Goal: Task Accomplishment & Management: Complete application form

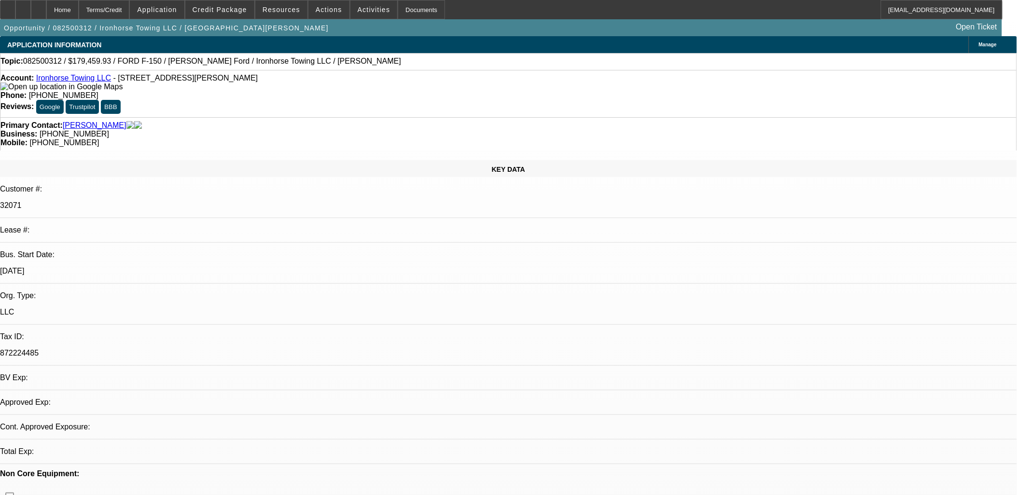
select select "0"
select select "0.1"
select select "1"
select select "4"
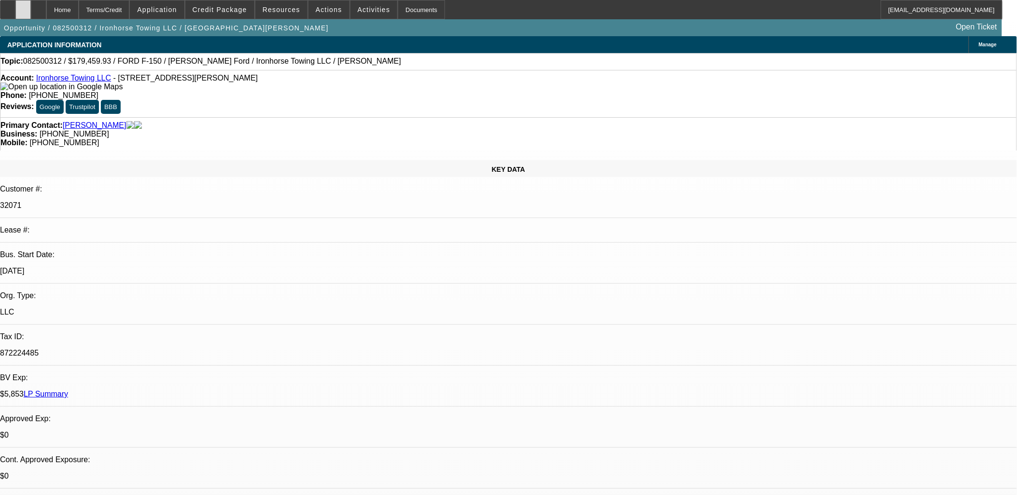
click at [31, 7] on div at bounding box center [22, 9] width 15 height 19
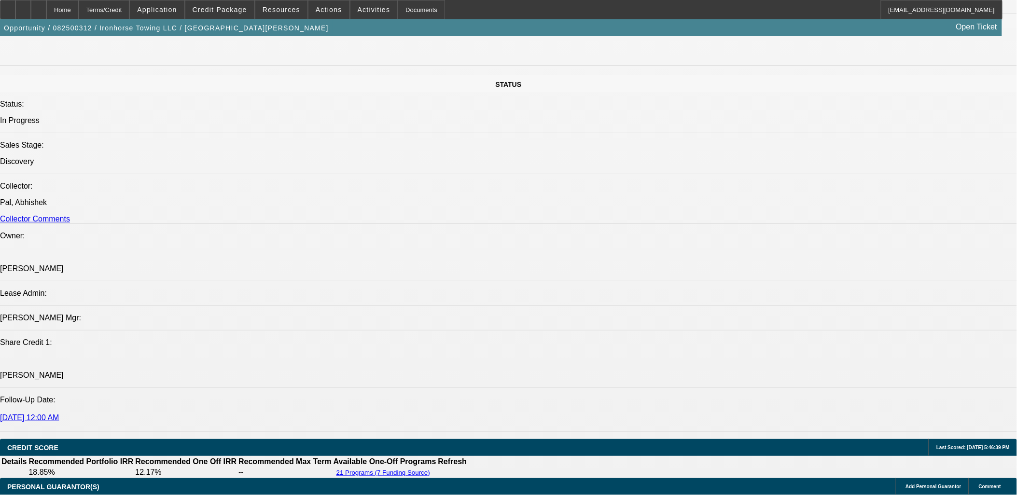
scroll to position [1179, 0]
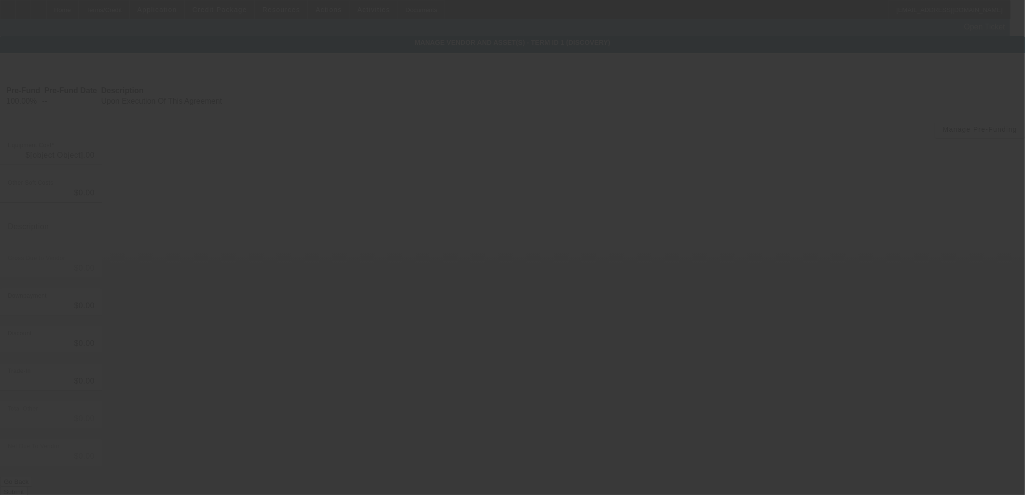
type input "$188,905.19"
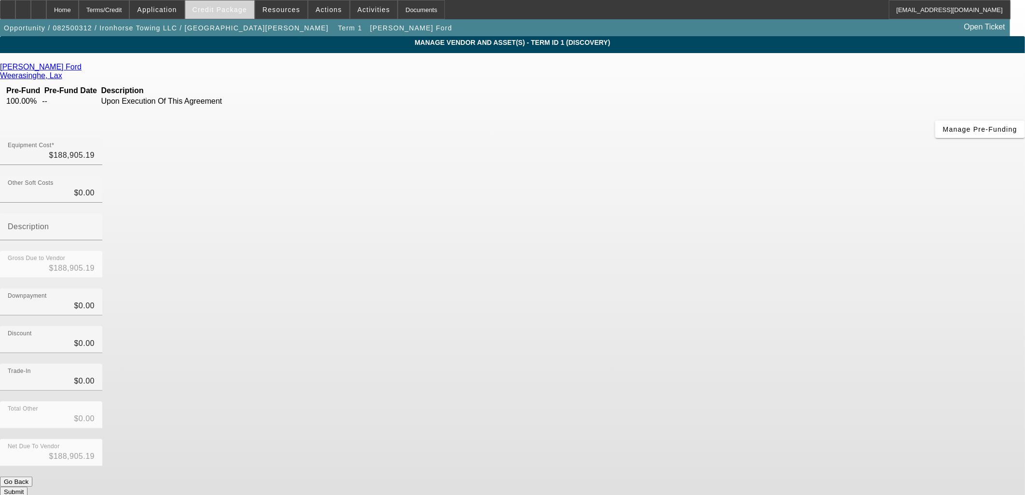
click at [232, 7] on span "Credit Package" at bounding box center [220, 10] width 55 height 8
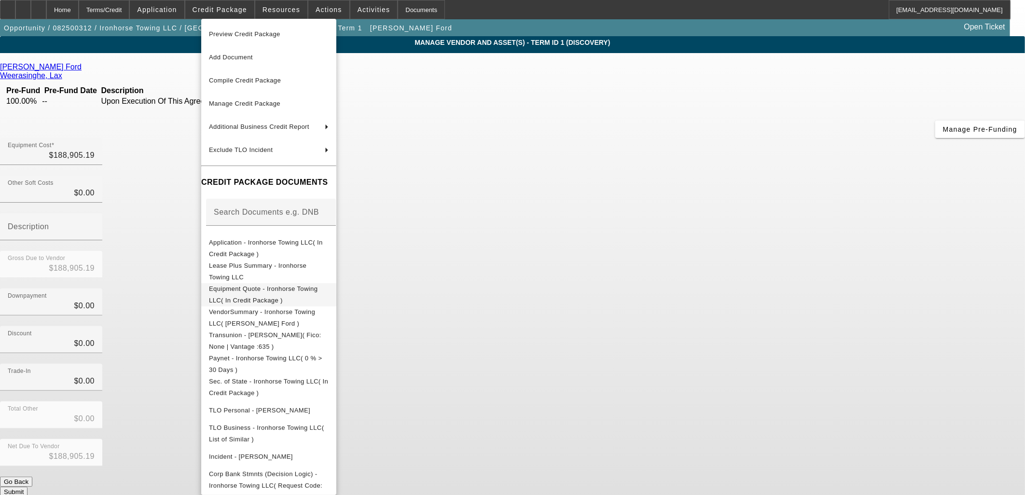
click at [281, 284] on button "Equipment Quote - Ironhorse Towing LLC( In Credit Package )" at bounding box center [268, 294] width 135 height 23
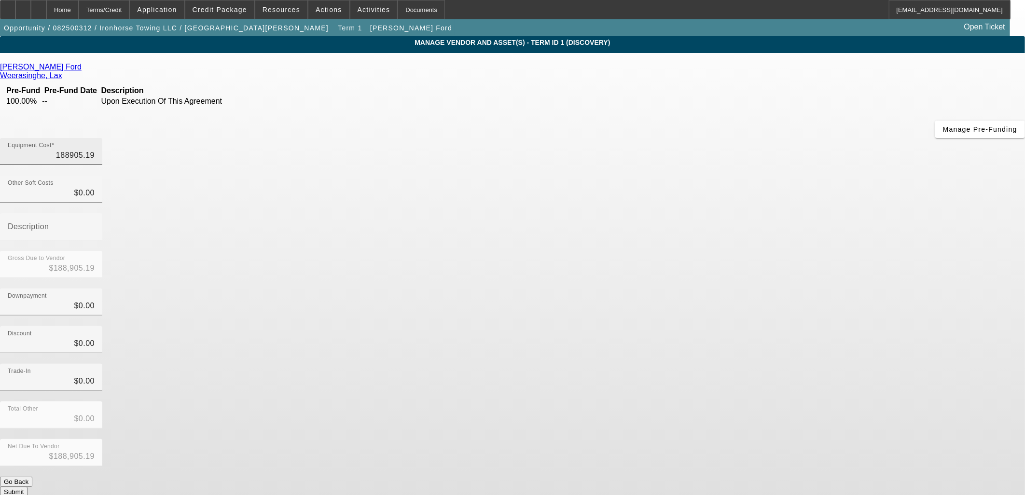
click at [95, 150] on input "188905.19" at bounding box center [51, 156] width 87 height 12
type input "1"
type input "$1.00"
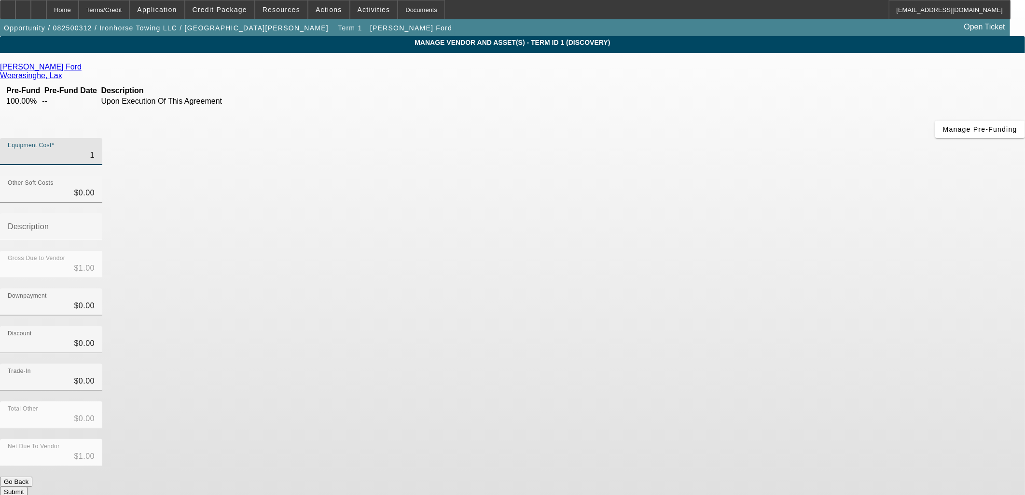
type input "17"
type input "$17.00"
type input "171"
type input "$171.00"
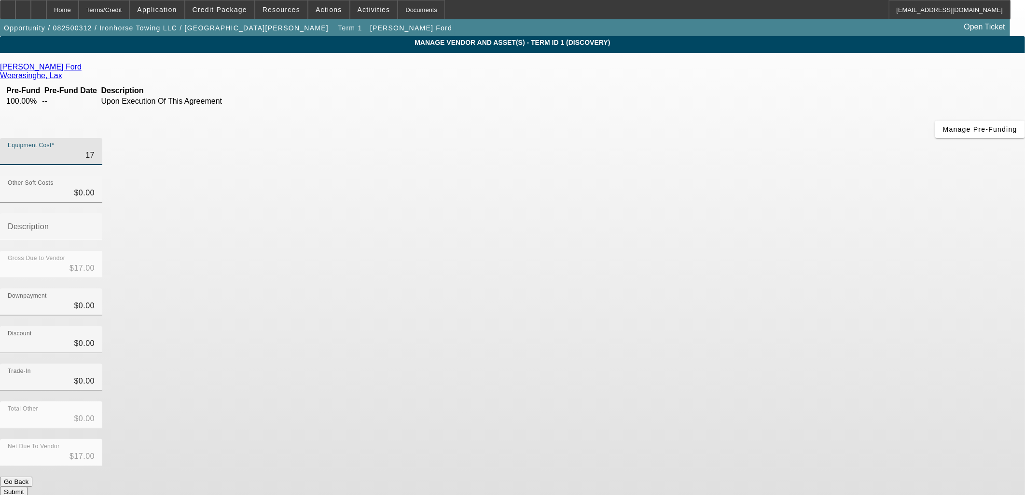
type input "$171.00"
type input "1716"
type input "$1,716.00"
type input "17164"
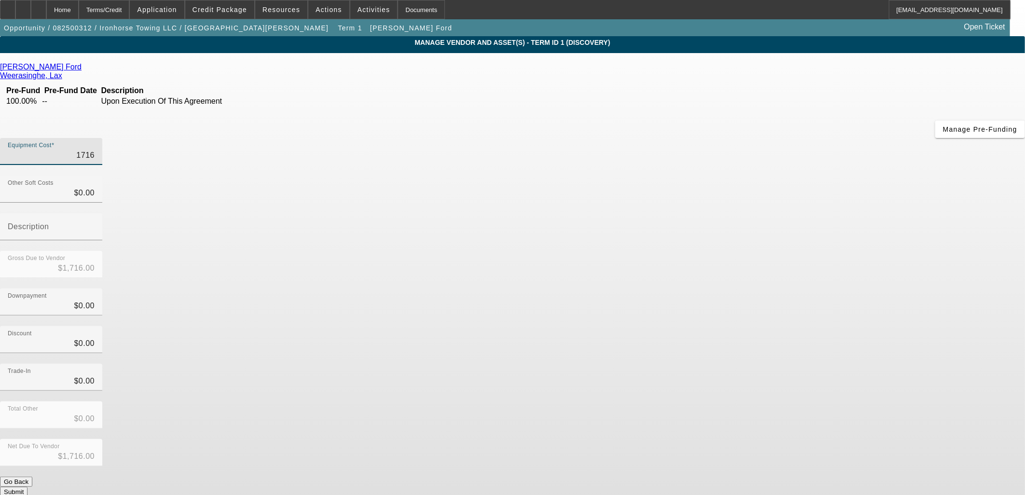
type input "$17,164.00"
type input "171640"
type input "$171,640.00"
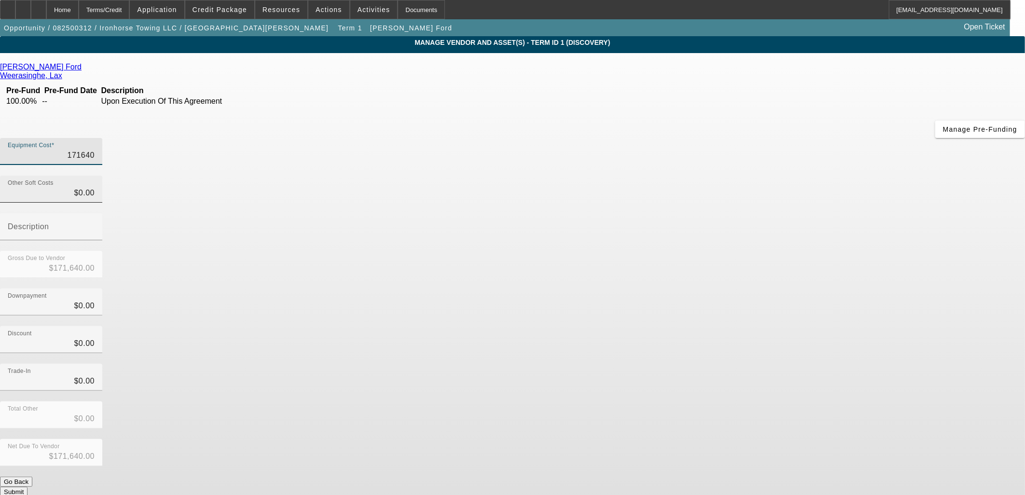
type input "$171,640.00"
click at [95, 187] on input "0" at bounding box center [51, 193] width 87 height 12
drag, startPoint x: 622, startPoint y: 121, endPoint x: 692, endPoint y: 119, distance: 70.0
click at [692, 176] on div "Other Soft Costs 0 Description" at bounding box center [512, 213] width 1025 height 75
click at [891, 218] on app-vendor-asset-manage "MANAGE VENDOR AND ASSET(S) - Term ID 1 (Discovery) Remove Vendor [PERSON_NAME] …" at bounding box center [512, 295] width 1025 height 518
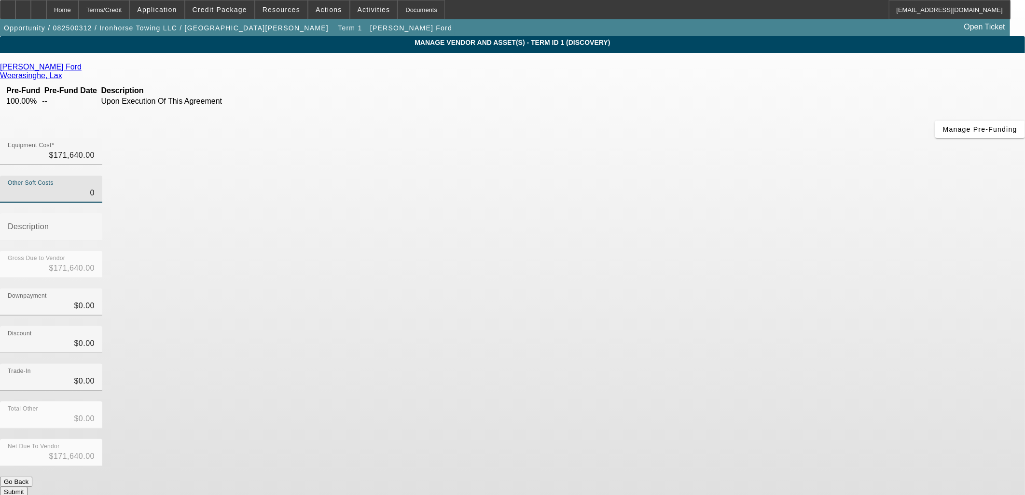
drag, startPoint x: 619, startPoint y: 119, endPoint x: 743, endPoint y: 148, distance: 127.4
click at [671, 176] on div "Other Soft Costs 0 Description" at bounding box center [512, 213] width 1025 height 75
paste input "1769.75"
type input "1769.75"
type input "$173,409.75"
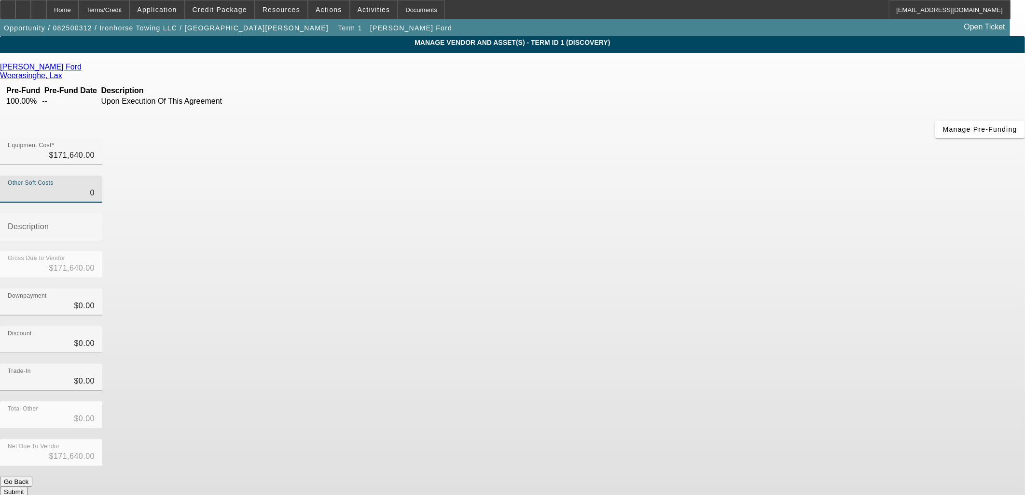
type input "$173,409.75"
type input "$1,769.75"
click at [721, 402] on div "Total Other $0.00" at bounding box center [512, 421] width 1025 height 38
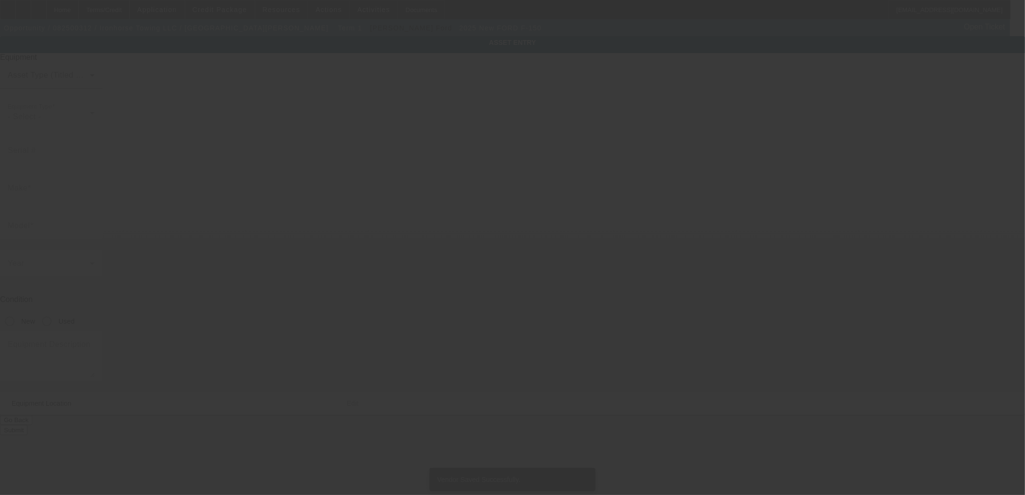
type input "[US_VEHICLE_IDENTIFICATION_NUMBER]"
type input "FORD"
type input "F-150"
radio input "true"
type textarea "Pick-up Truck"
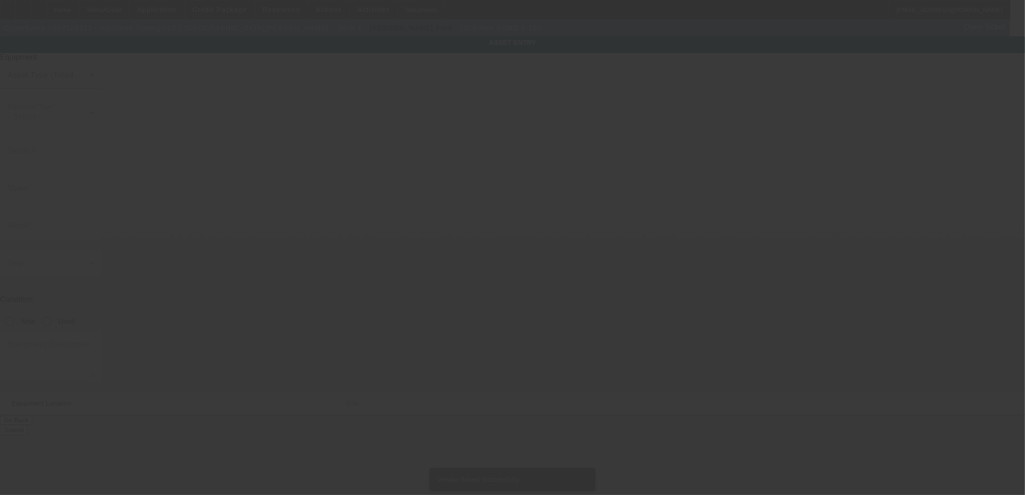
type input "[STREET_ADDRESS][PERSON_NAME]"
type input "[GEOGRAPHIC_DATA]"
type input "90620"
type input "Orange"
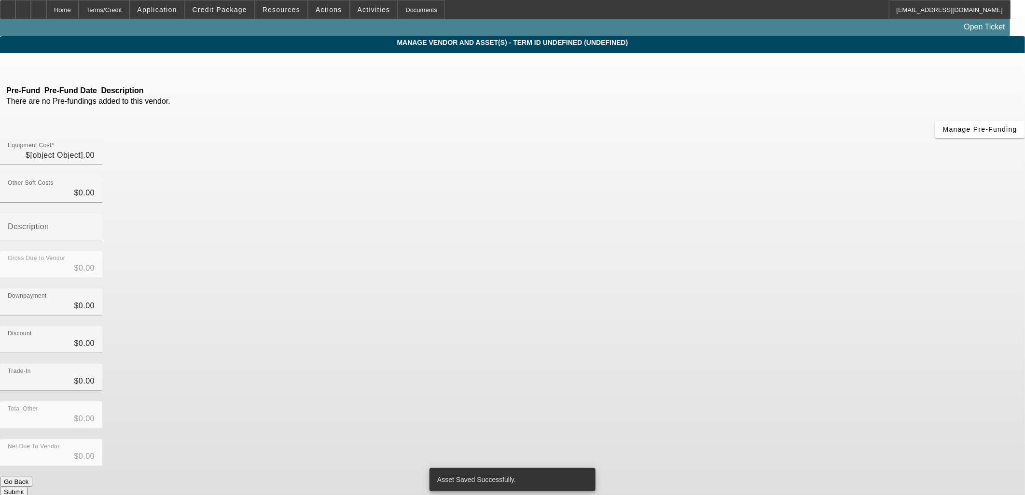
type input "$171,640.00"
type input "$1,769.75"
type input "$173,409.75"
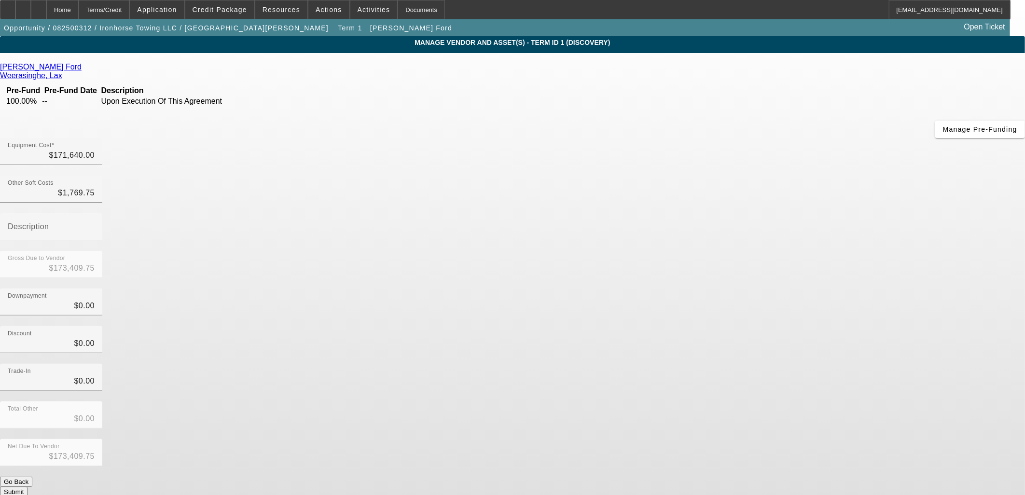
click at [28, 487] on button "Submit" at bounding box center [14, 492] width 28 height 10
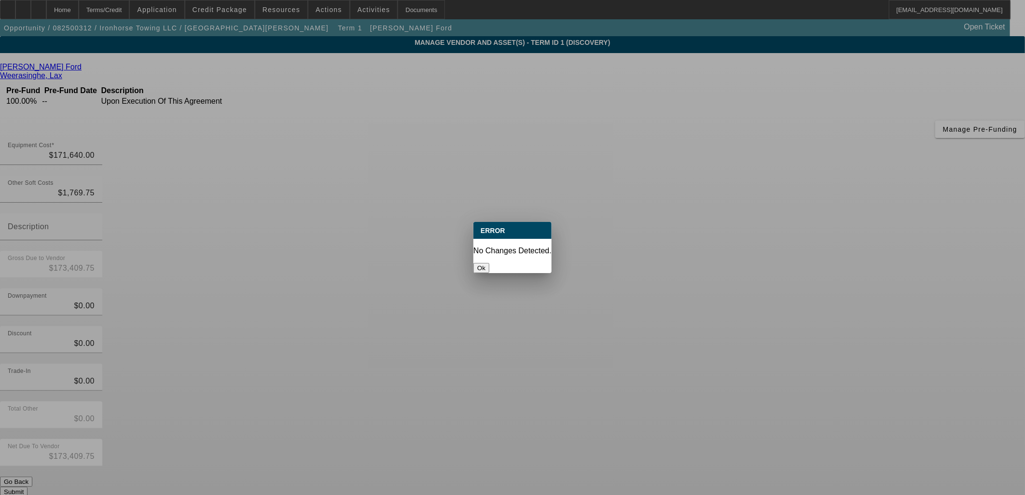
click at [489, 263] on button "Ok" at bounding box center [481, 268] width 16 height 10
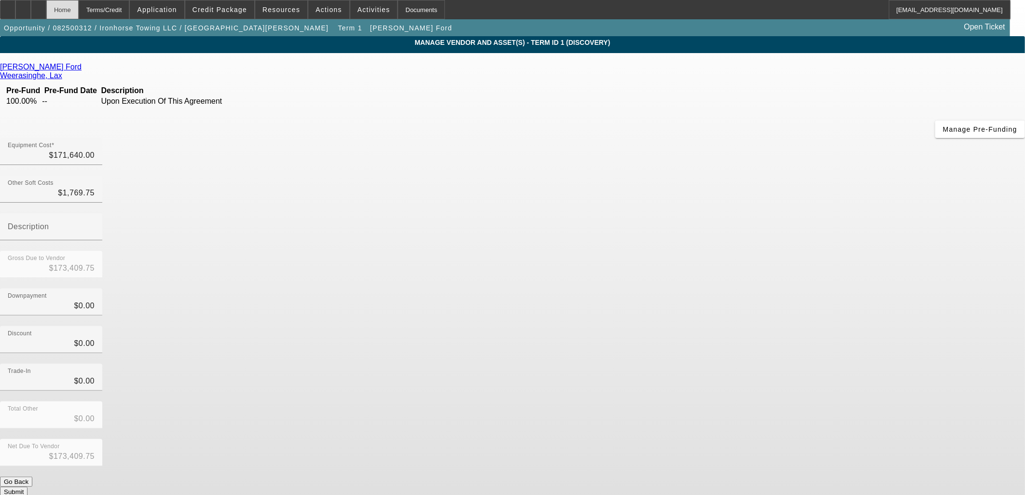
click at [79, 7] on div "Home" at bounding box center [62, 9] width 32 height 19
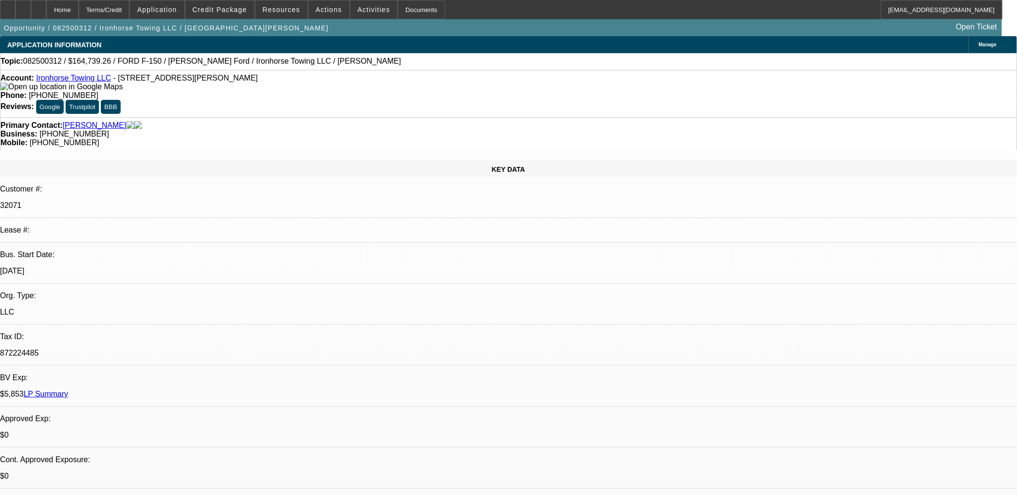
select select "0"
select select "0.1"
select select "4"
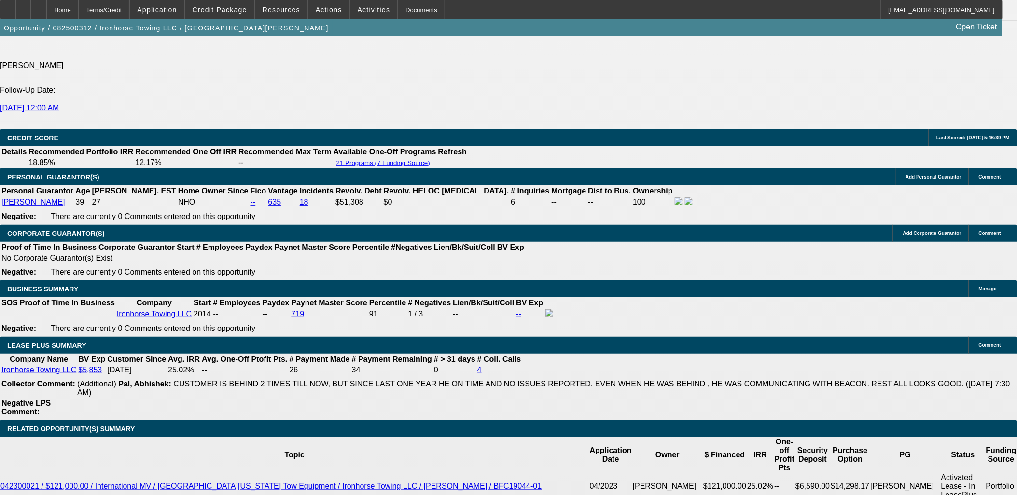
scroll to position [1340, 0]
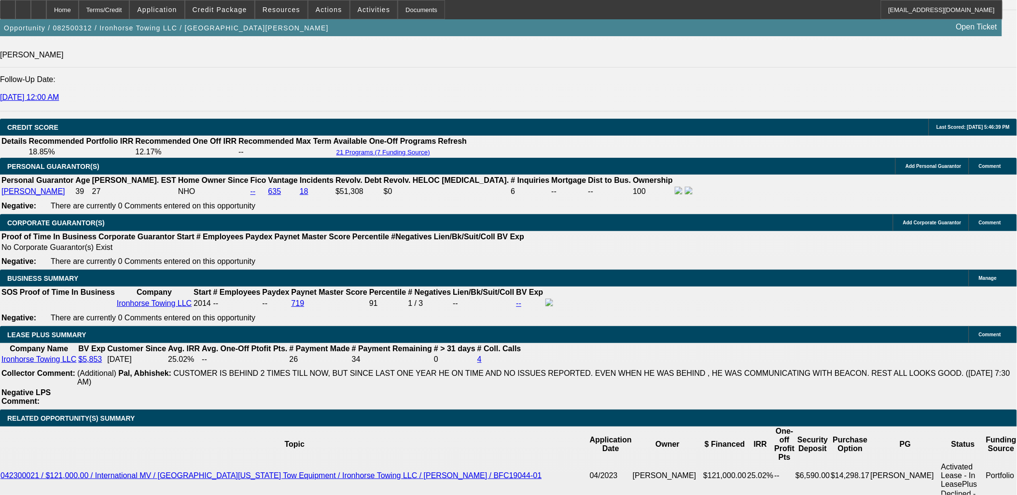
select select "0.1"
type input "$17,340.98"
type input "UNKNOWN"
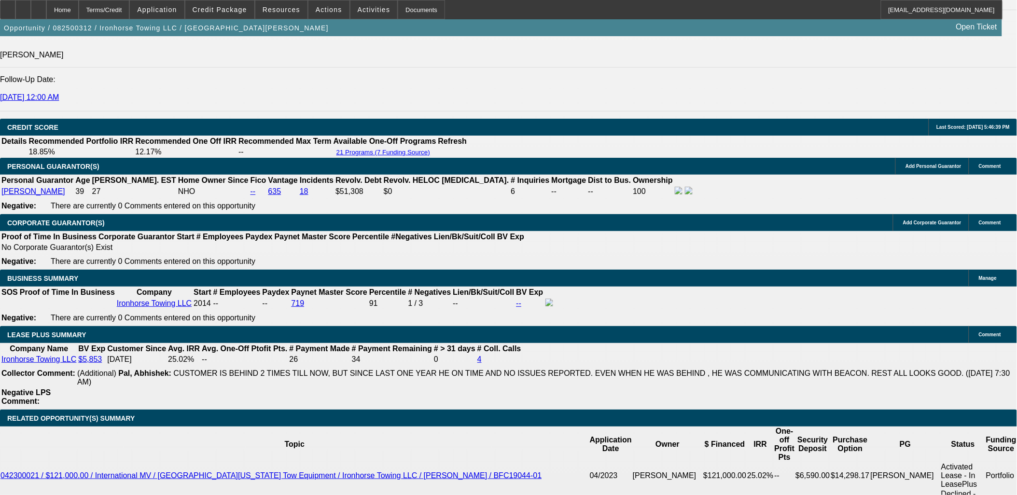
type input "$3,051.17"
select select "2"
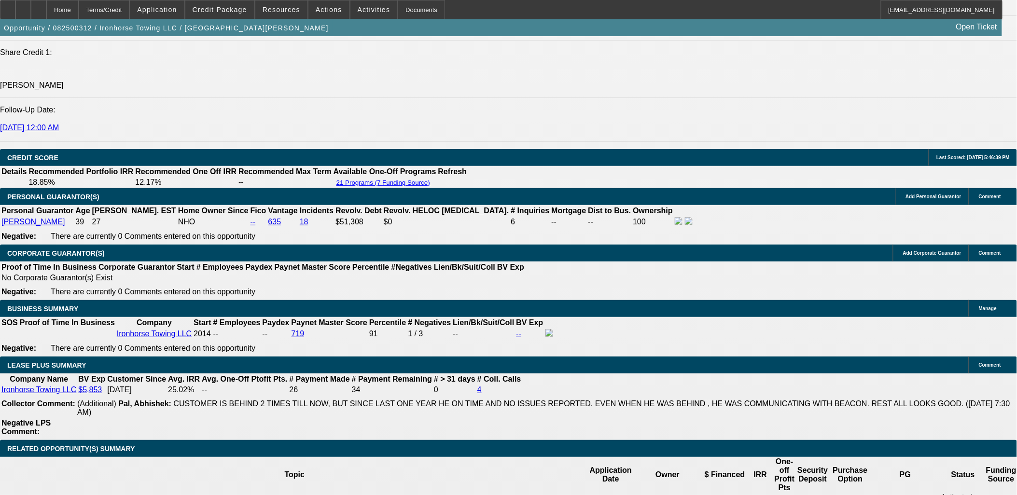
scroll to position [1233, 0]
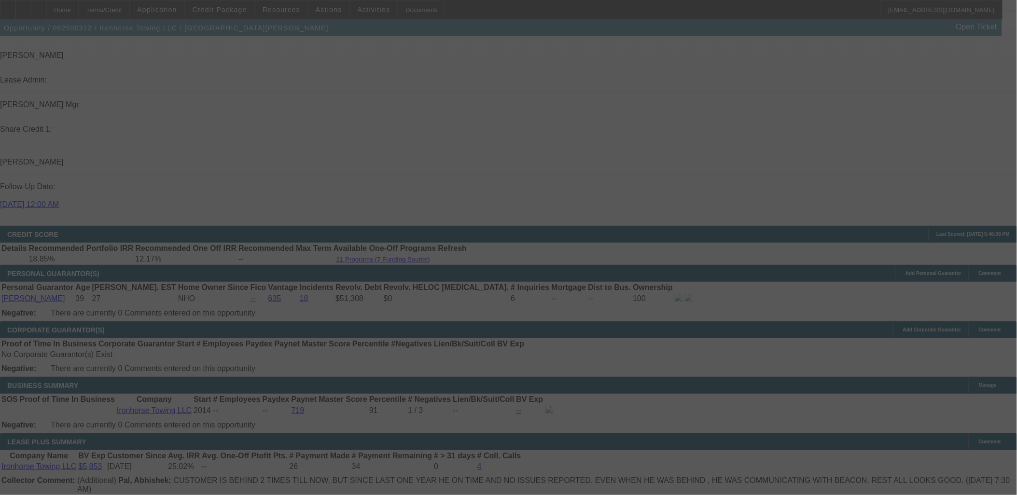
select select "0.1"
select select "0"
select select "2"
select select "0.1"
select select "4"
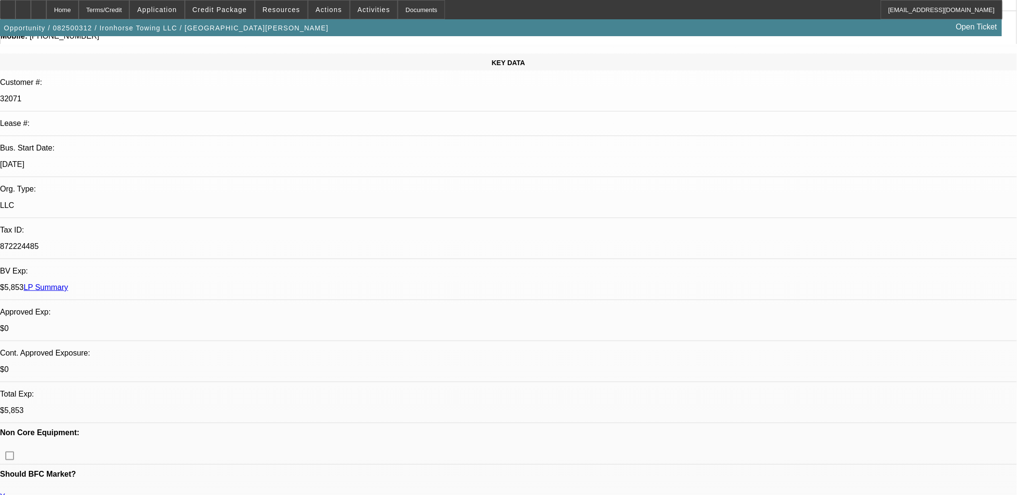
scroll to position [107, 0]
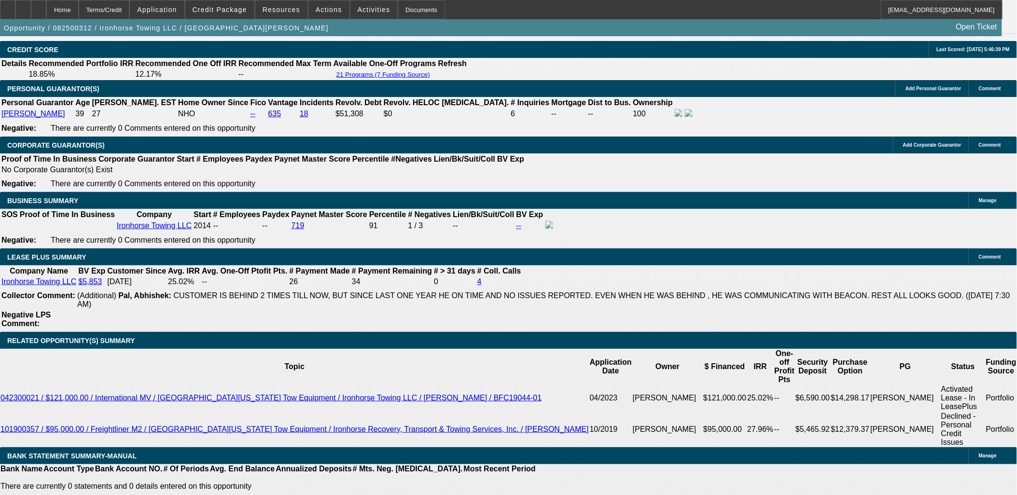
scroll to position [1448, 0]
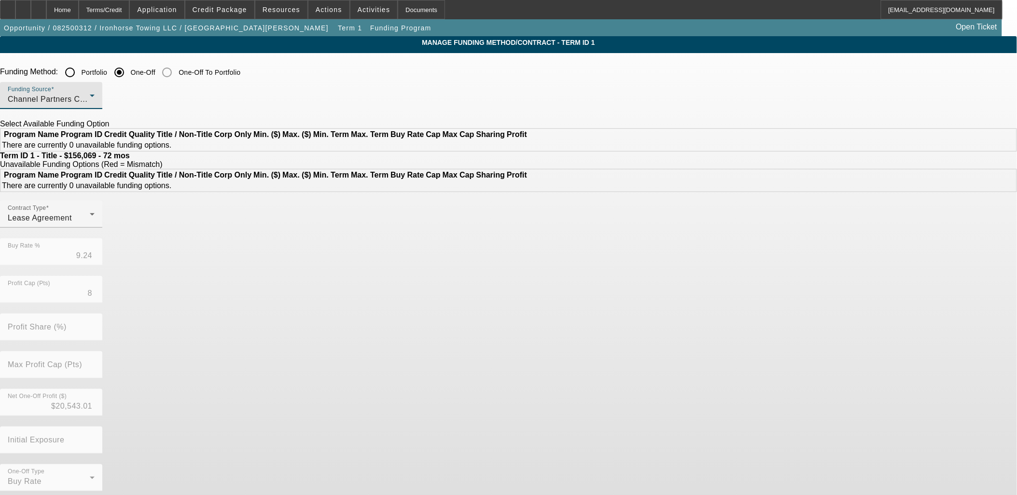
click at [136, 102] on span "Channel Partners Capital LLC (EF)" at bounding box center [72, 99] width 128 height 8
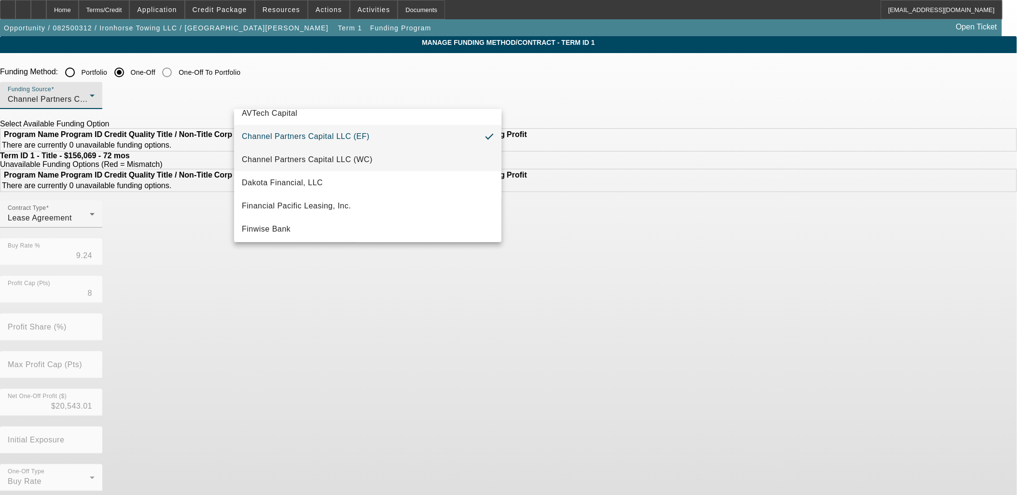
scroll to position [54, 0]
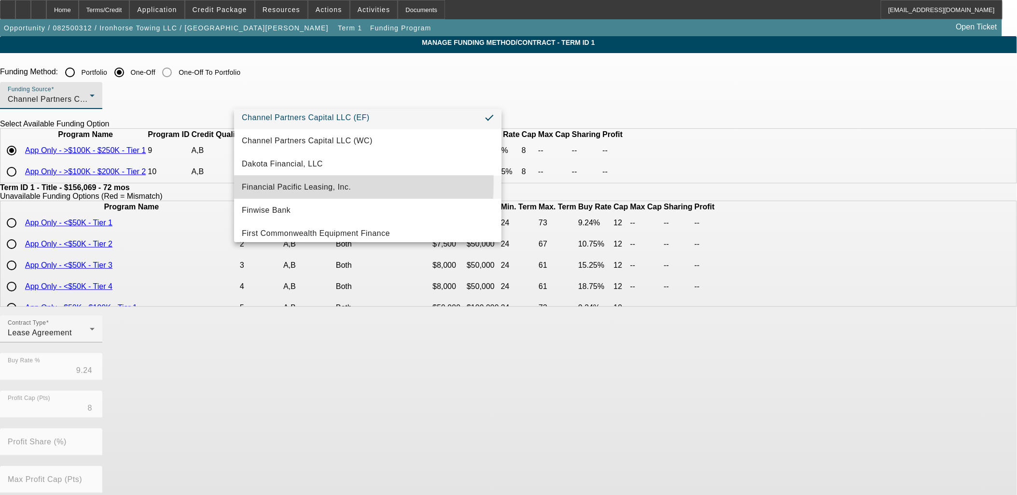
click at [275, 182] on span "Financial Pacific Leasing, Inc." at bounding box center [296, 187] width 109 height 12
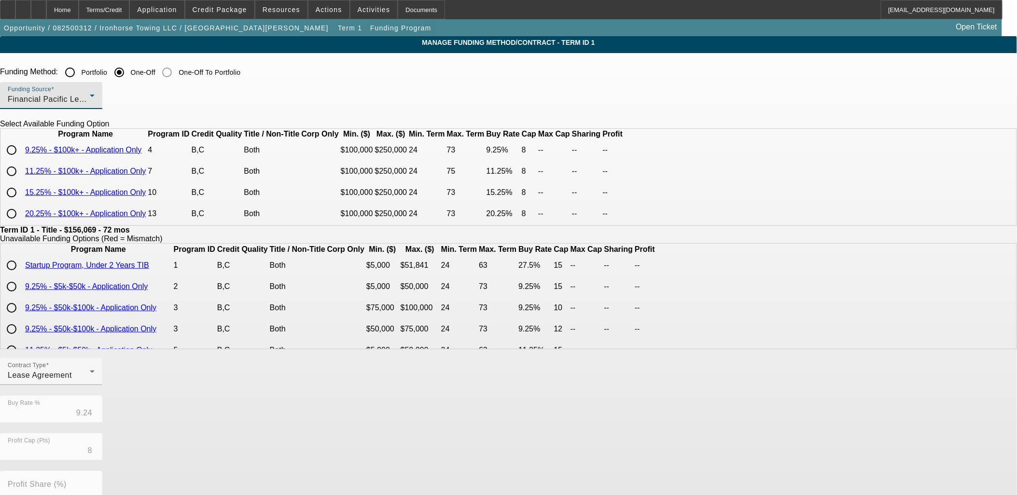
scroll to position [17, 0]
click at [21, 198] on input "radio" at bounding box center [11, 192] width 19 height 19
radio input "true"
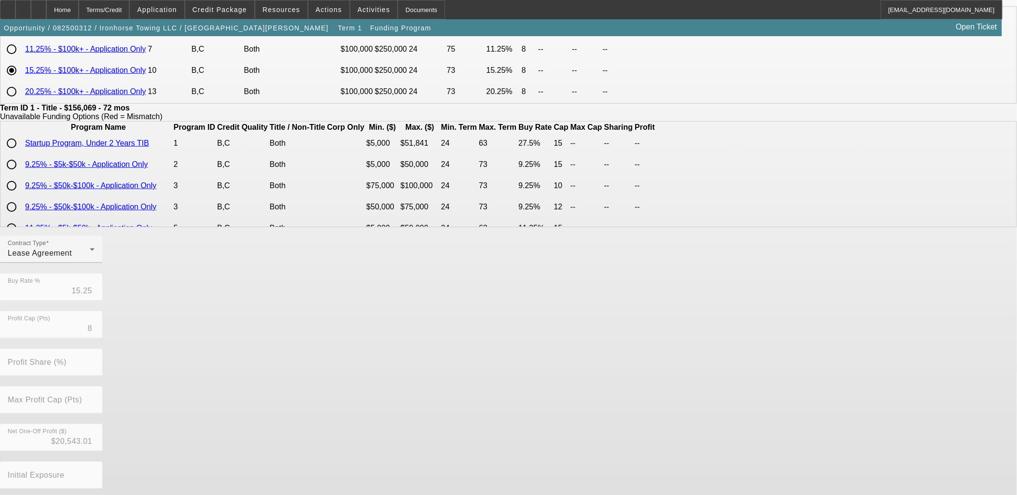
scroll to position [161, 0]
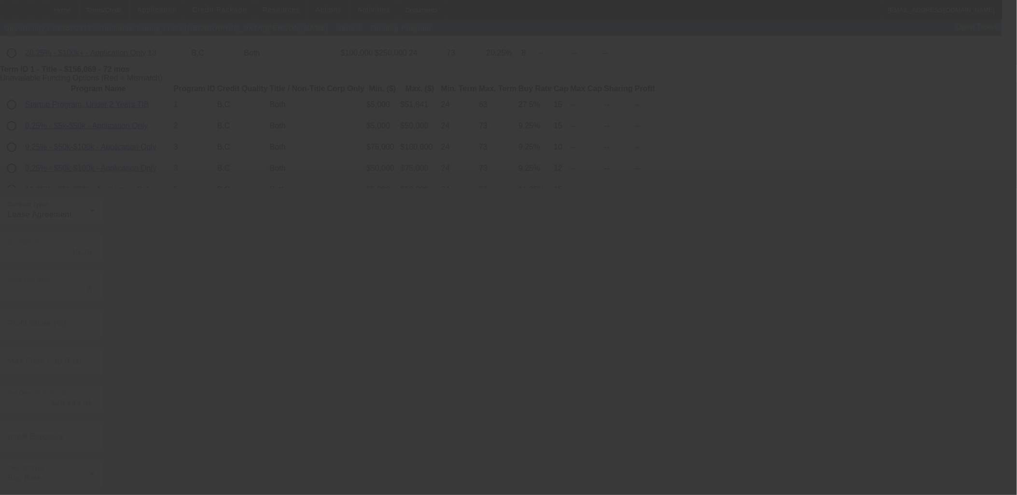
type input "9.24"
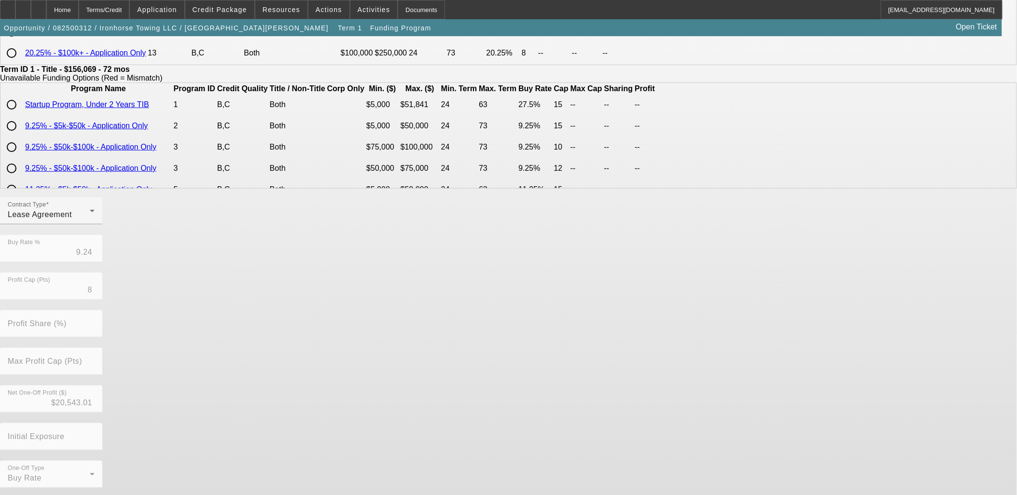
scroll to position [0, 0]
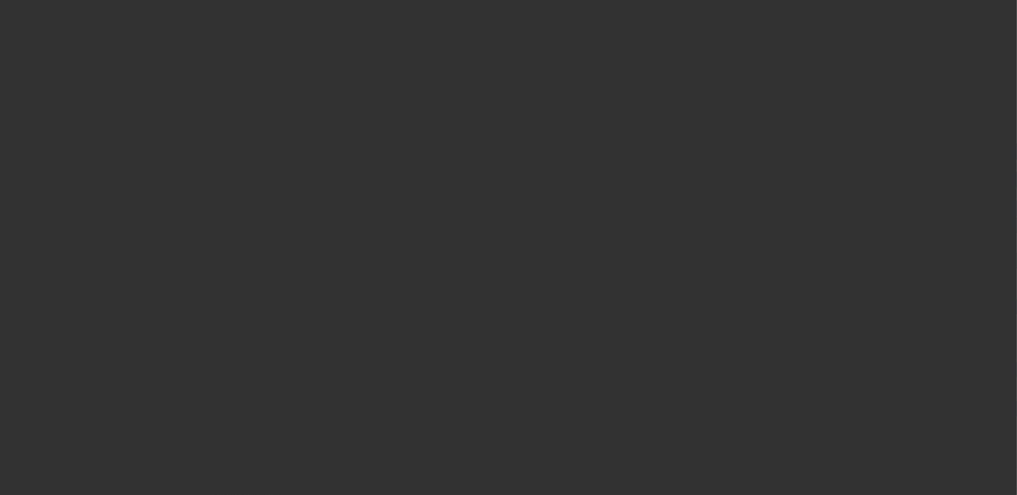
scroll to position [375, 0]
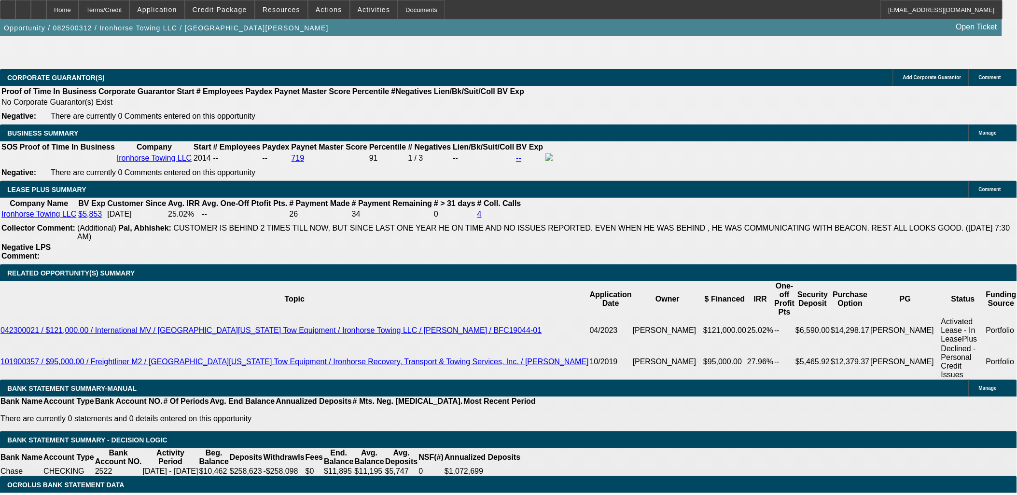
select select "0.1"
select select "0"
select select "2"
select select "0.1"
select select "4"
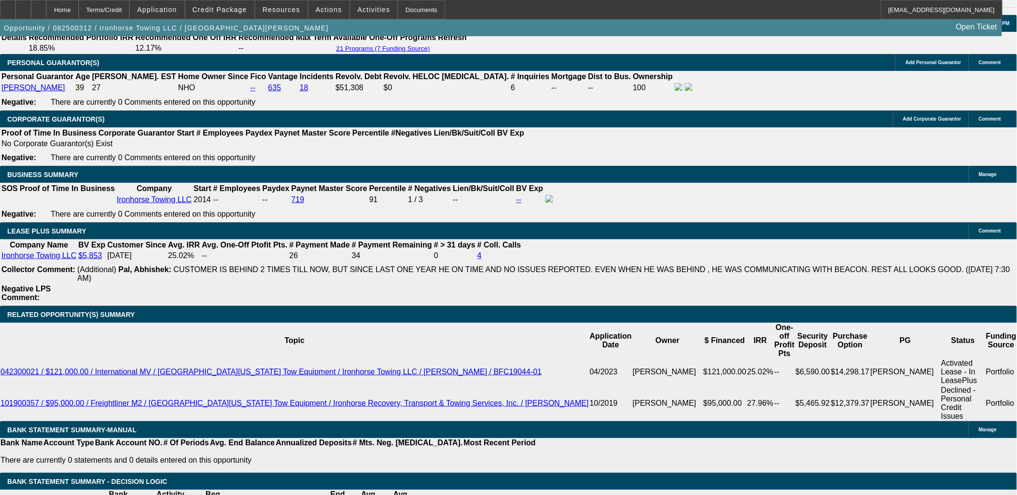
scroll to position [1420, 0]
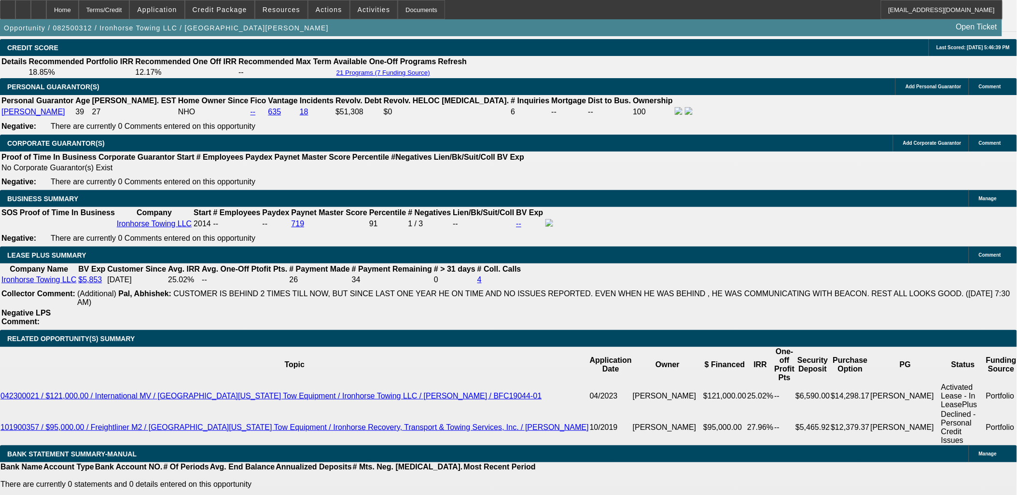
type input "$0.00"
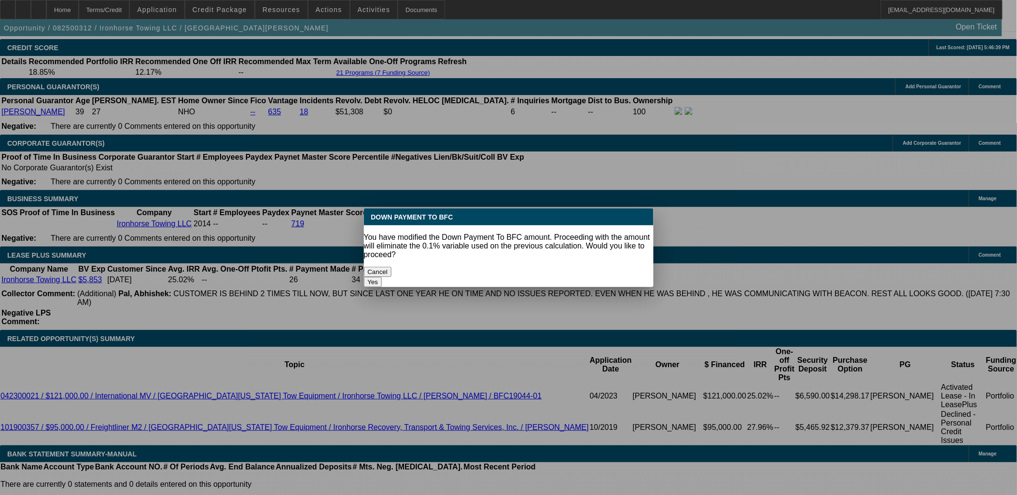
click at [362, 175] on body "Home Terms/Credit Application Credit Package Resources Actions Activities Docum…" at bounding box center [508, 468] width 1017 height 3776
click at [382, 277] on button "Yes" at bounding box center [373, 282] width 18 height 10
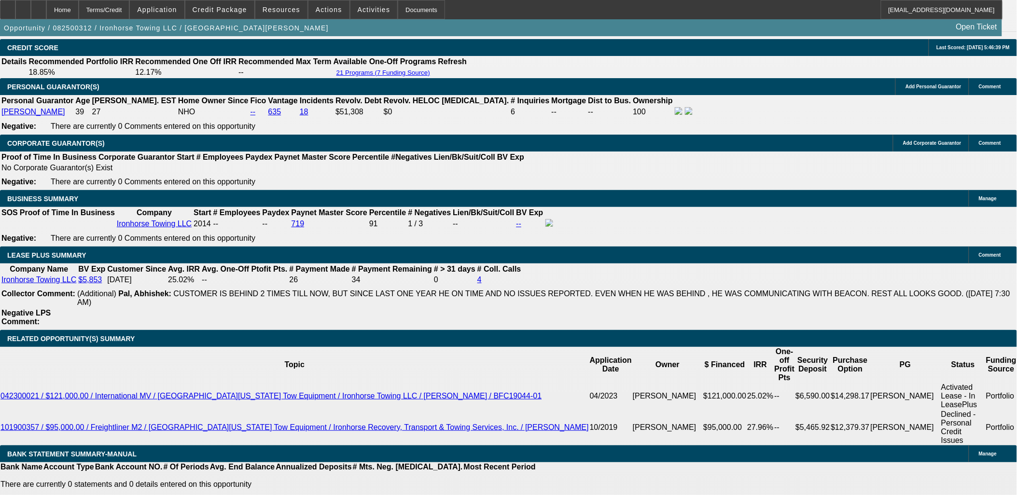
select select "0"
type input "UNKNOWN"
type input "$3,390.19"
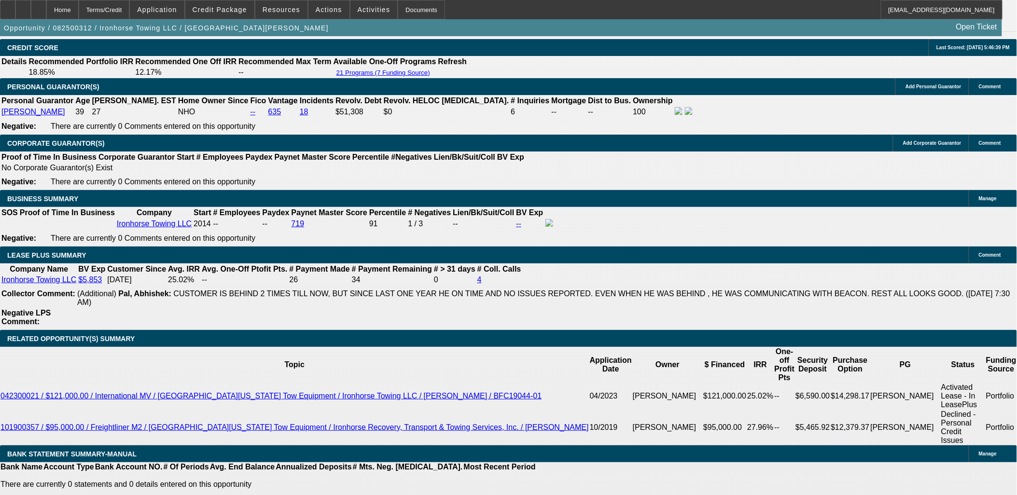
type input "16"
type input "$3,761.58"
type input "16"
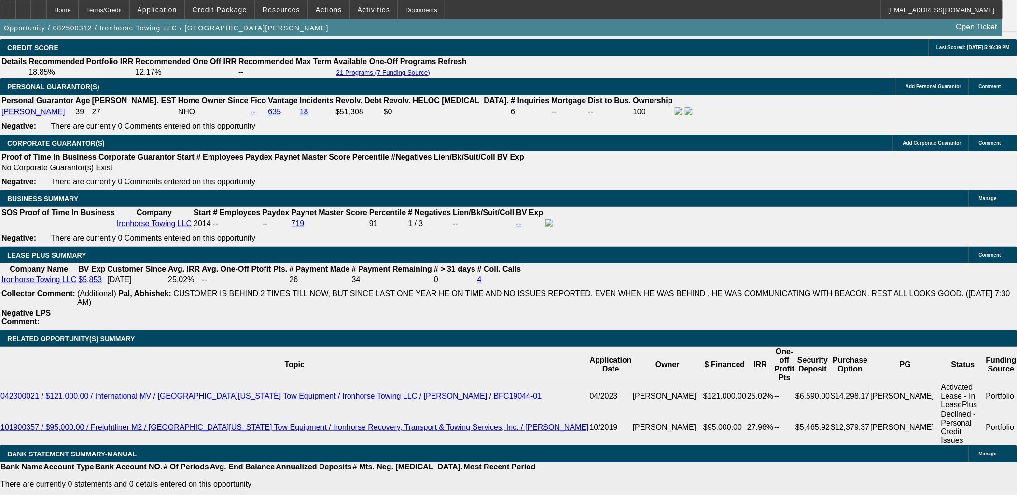
select select "3"
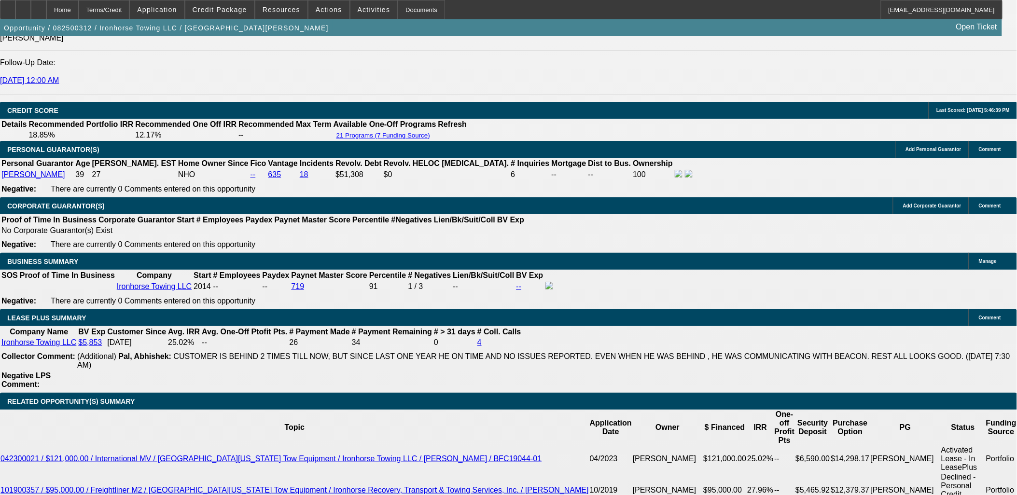
scroll to position [1259, 0]
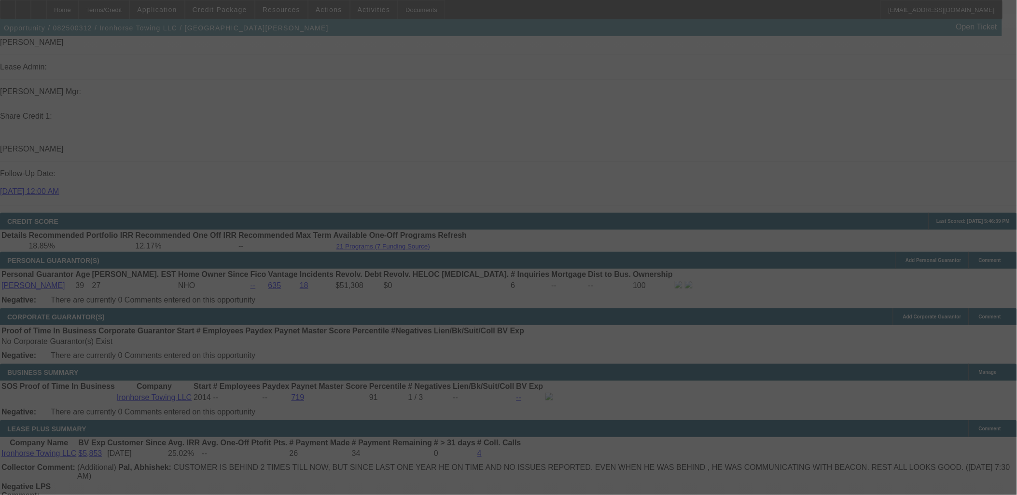
select select "0"
select select "3"
select select "0.1"
select select "4"
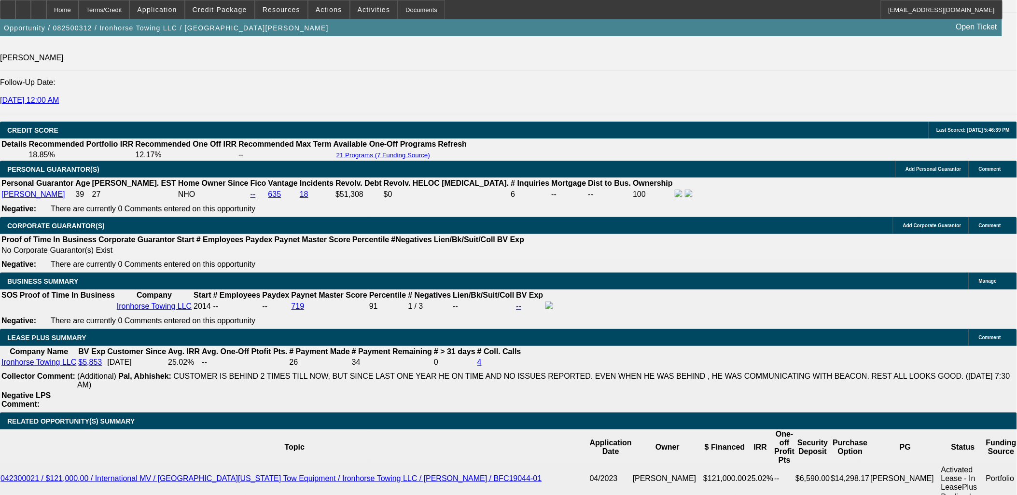
scroll to position [1313, 0]
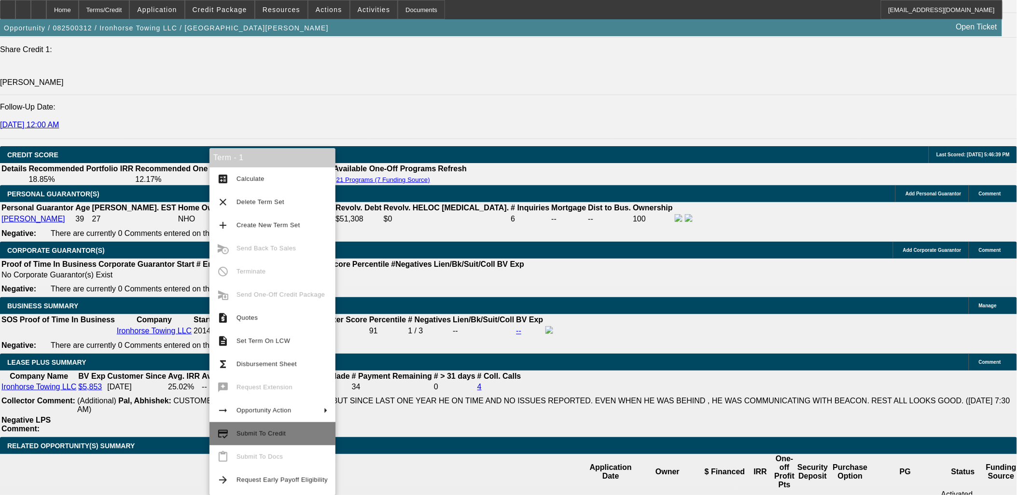
click at [259, 431] on span "Submit To Credit" at bounding box center [260, 433] width 49 height 7
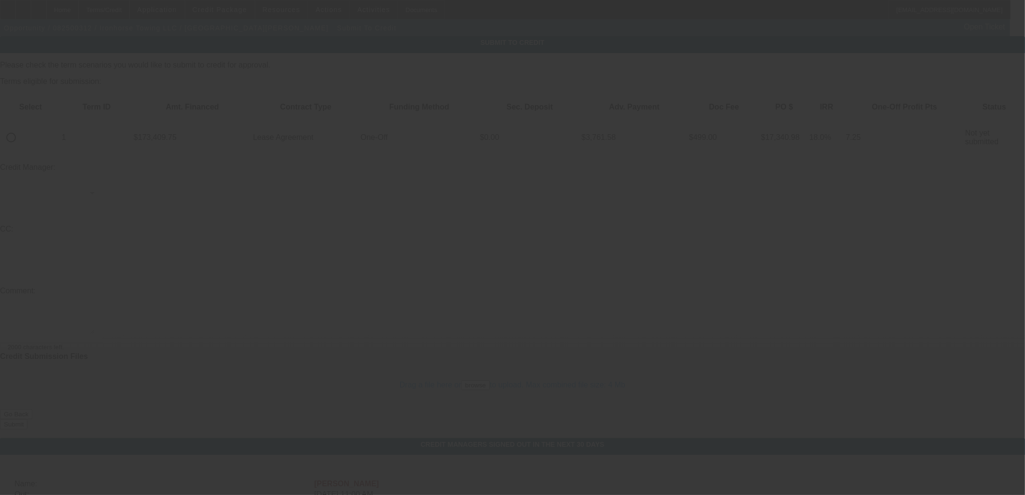
click at [39, 111] on div at bounding box center [512, 247] width 1025 height 495
click at [42, 102] on div at bounding box center [512, 247] width 1025 height 495
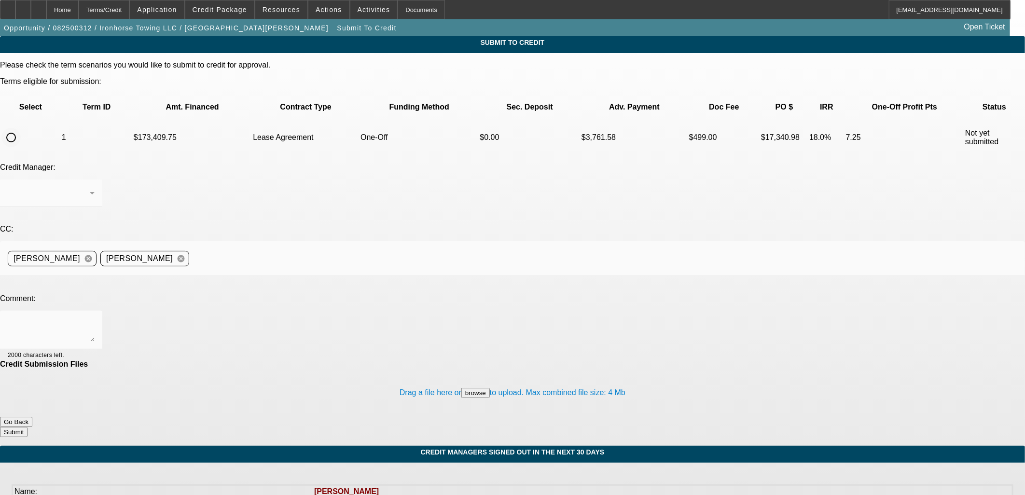
click at [21, 128] on input "radio" at bounding box center [10, 137] width 19 height 19
radio input "true"
click at [95, 319] on textarea at bounding box center [51, 330] width 87 height 23
type textarea "Whatever the FP preview comes back with, just send it."
click at [28, 427] on button "Submit" at bounding box center [14, 432] width 28 height 10
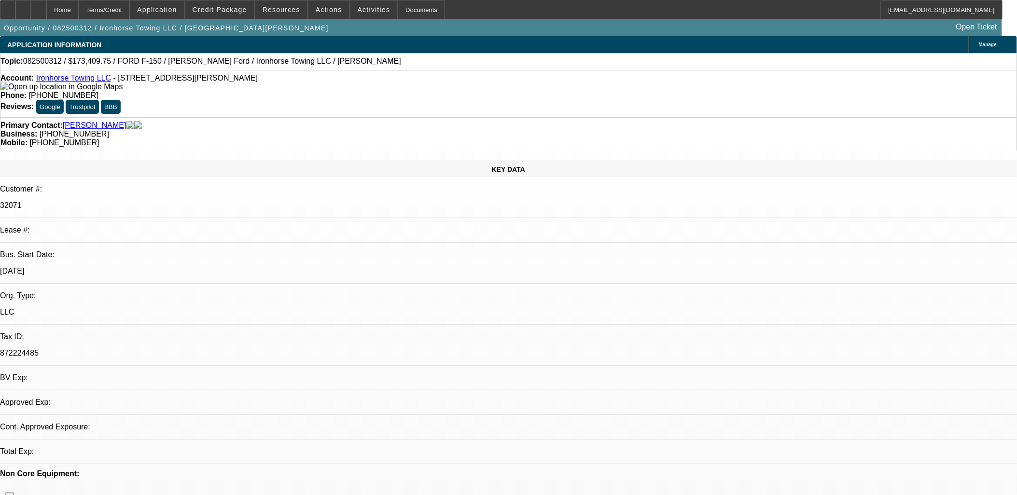
select select "0"
select select "3"
select select "0.1"
select select "4"
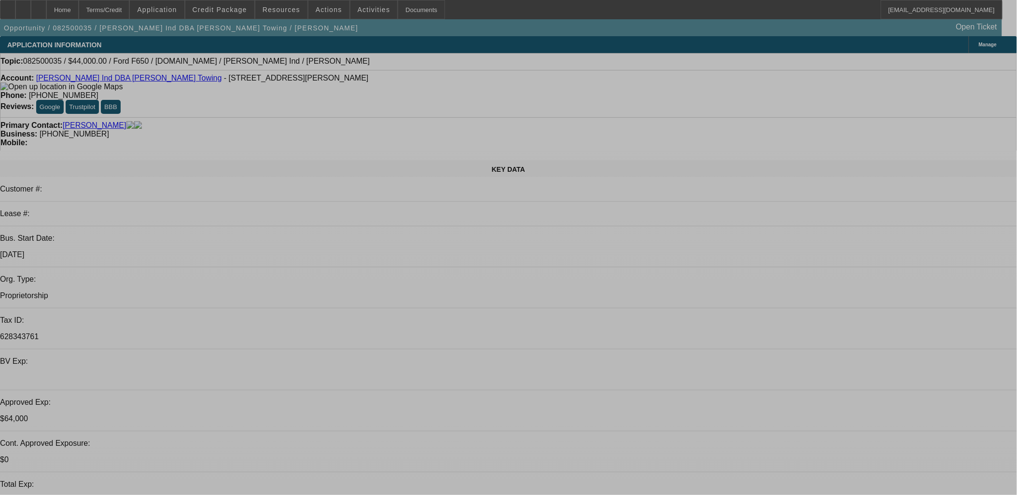
select select "2"
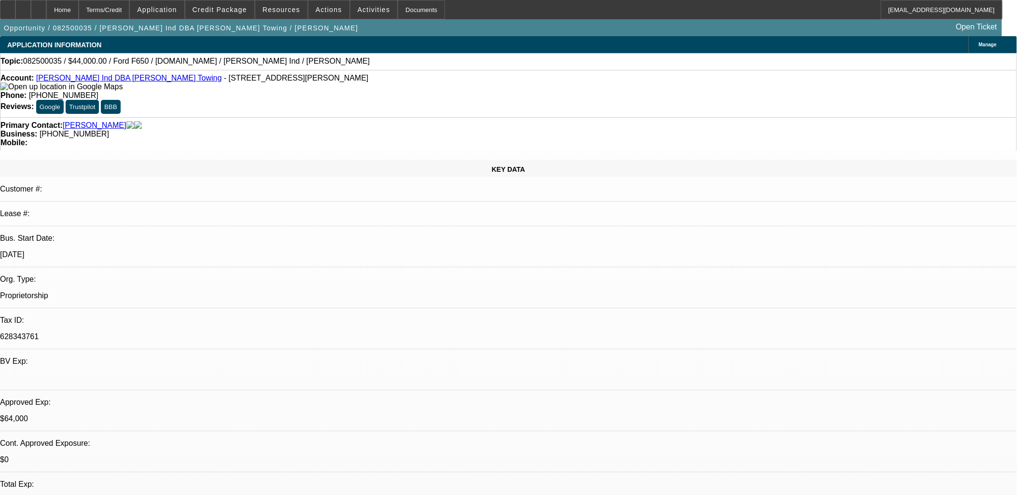
select select "0"
select select "2"
select select "0"
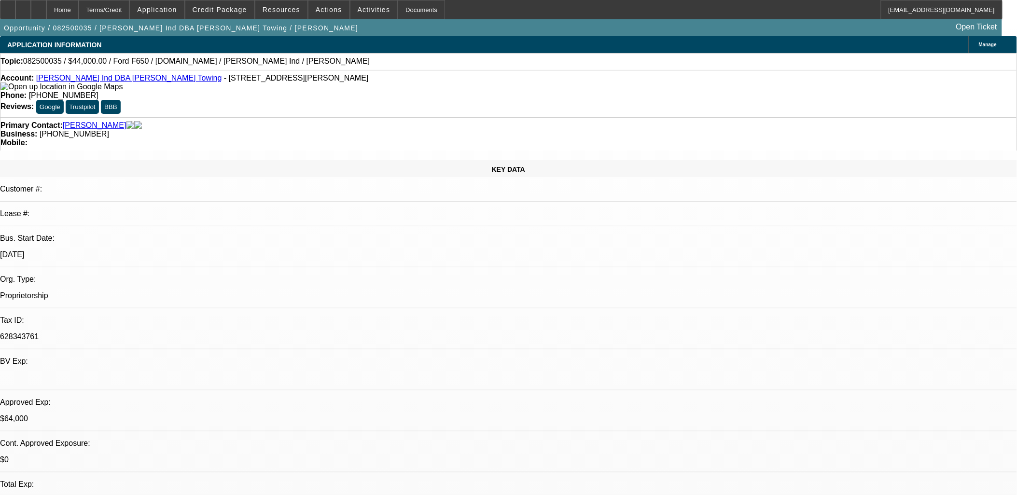
select select "2"
select select "0"
select select "2"
select select "0"
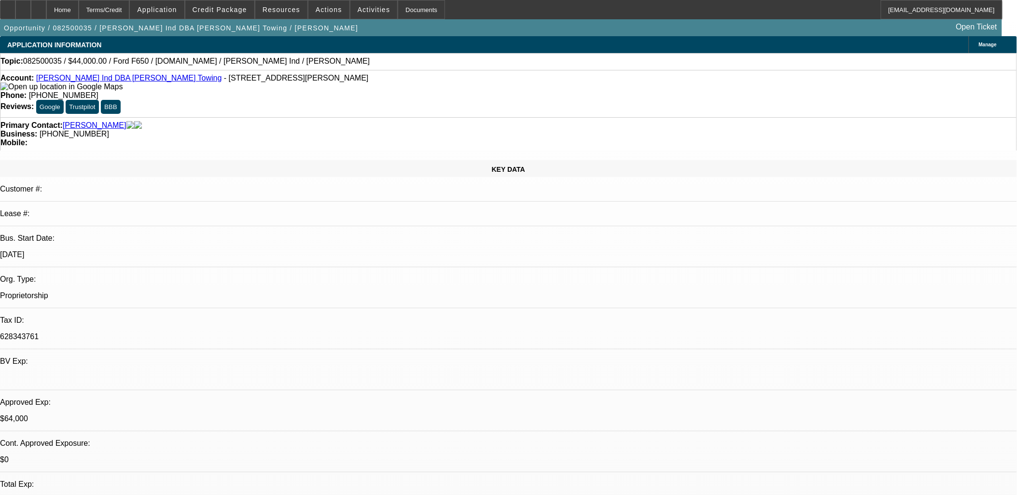
select select "1"
select select "2"
select select "6"
select select "1"
select select "2"
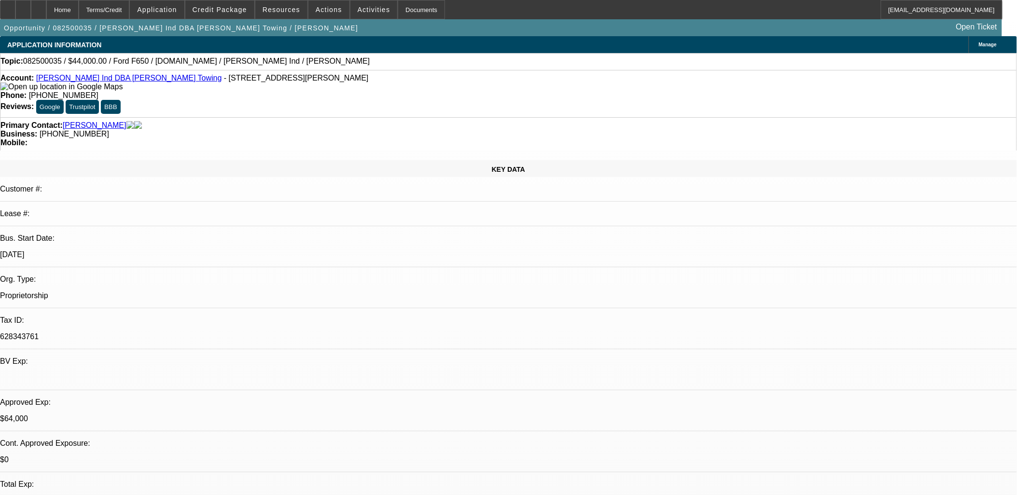
select select "6"
select select "1"
select select "2"
select select "6"
select select "1"
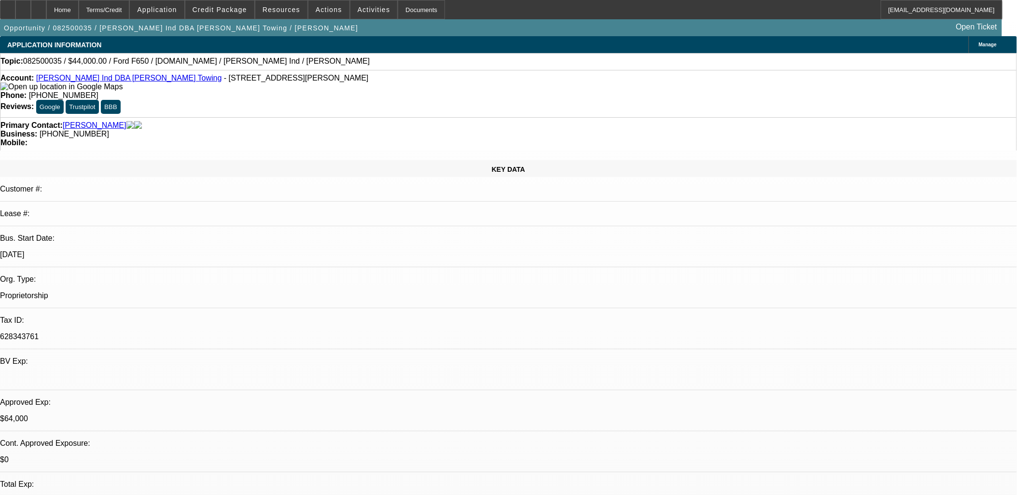
select select "2"
select select "6"
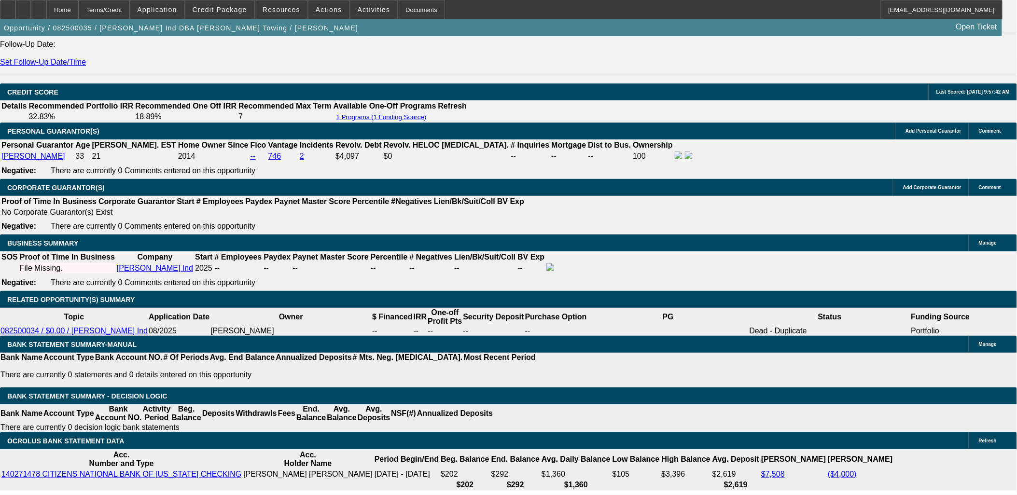
scroll to position [1287, 0]
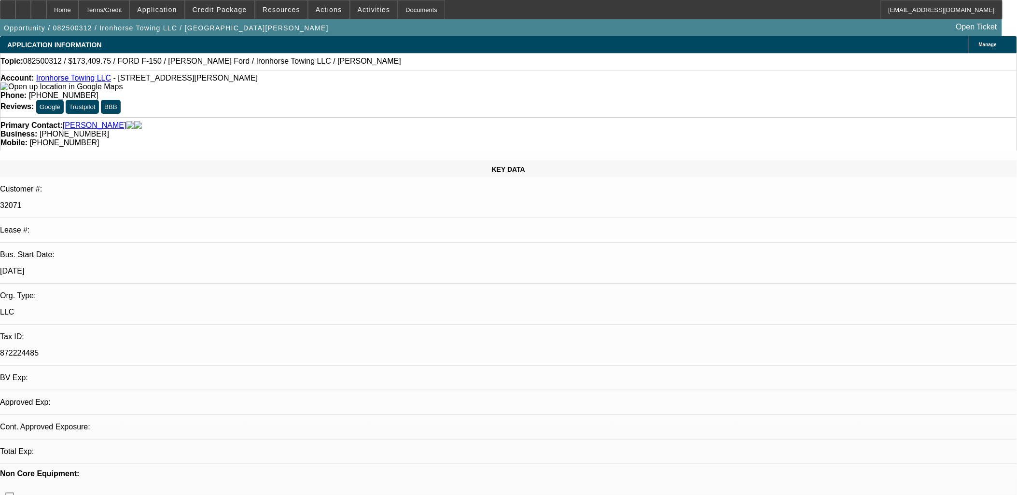
select select "0"
select select "0.1"
select select "1"
select select "3"
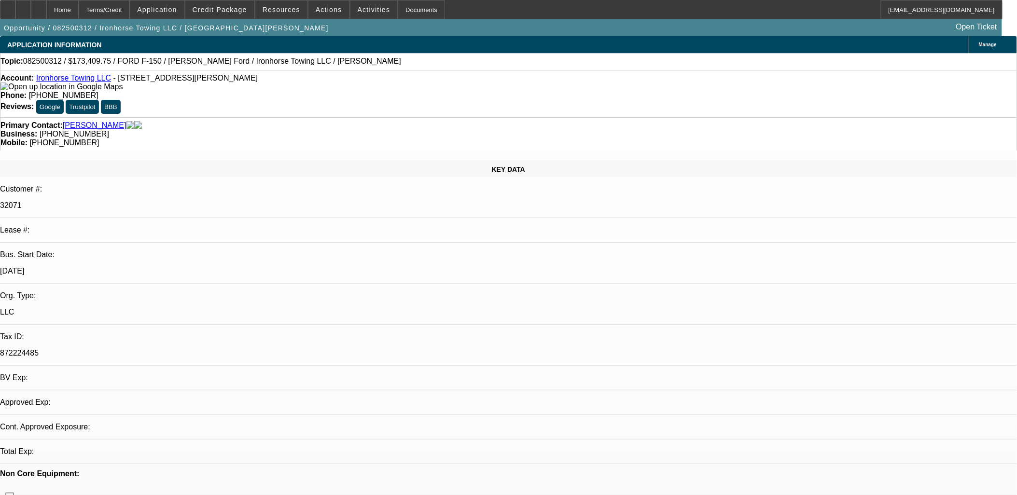
select select "4"
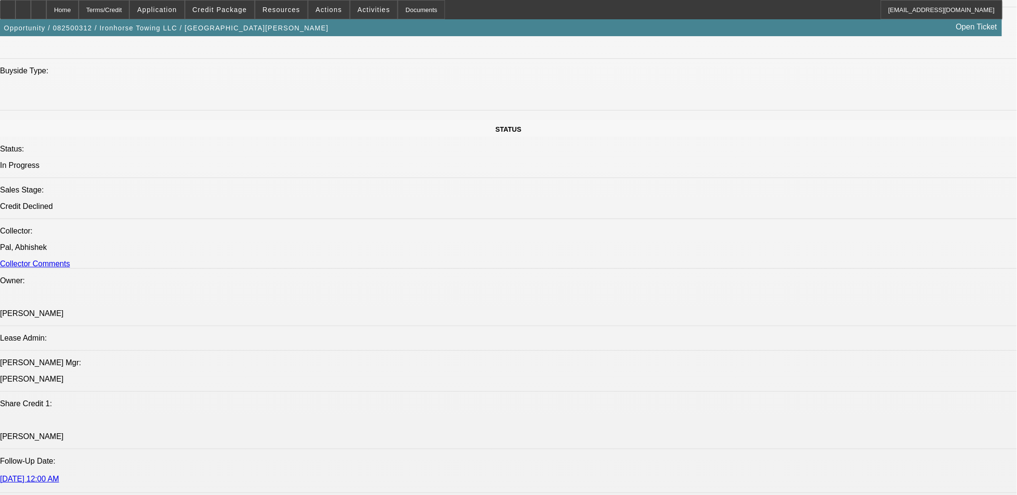
scroll to position [1229, 0]
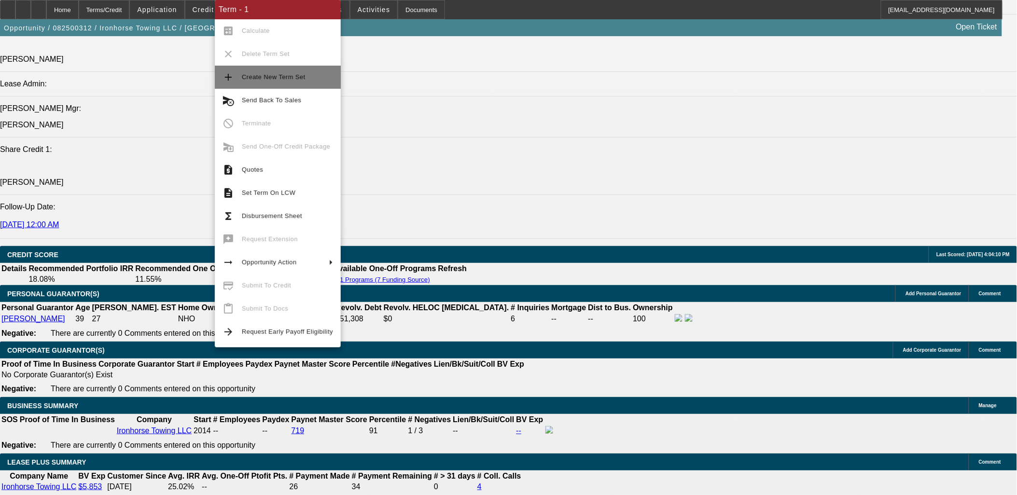
click at [267, 78] on span "Create New Term Set" at bounding box center [274, 76] width 64 height 7
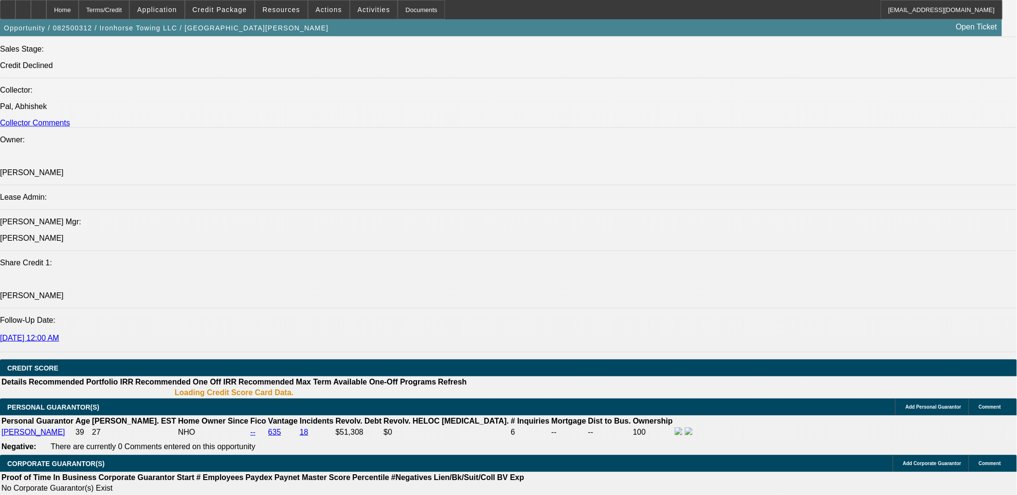
select select "0"
select select "0.1"
select select "0"
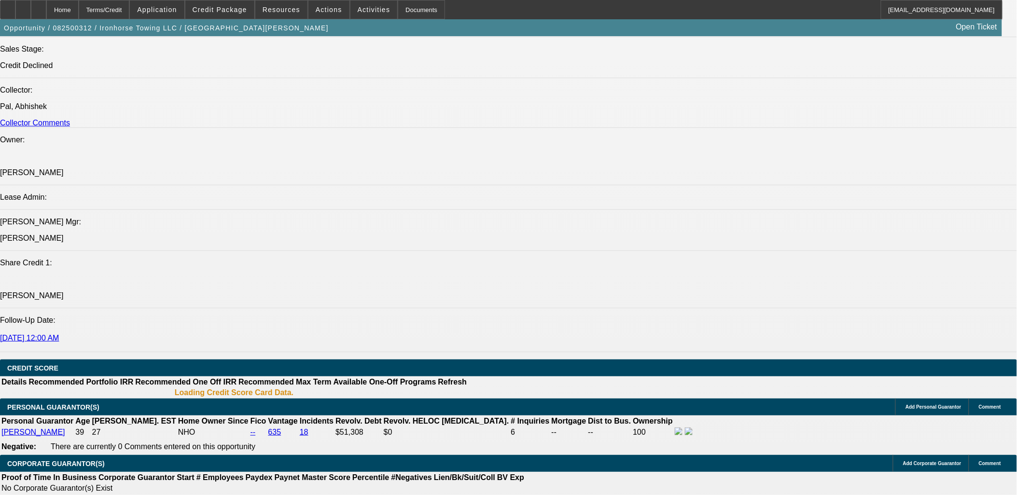
select select "0.1"
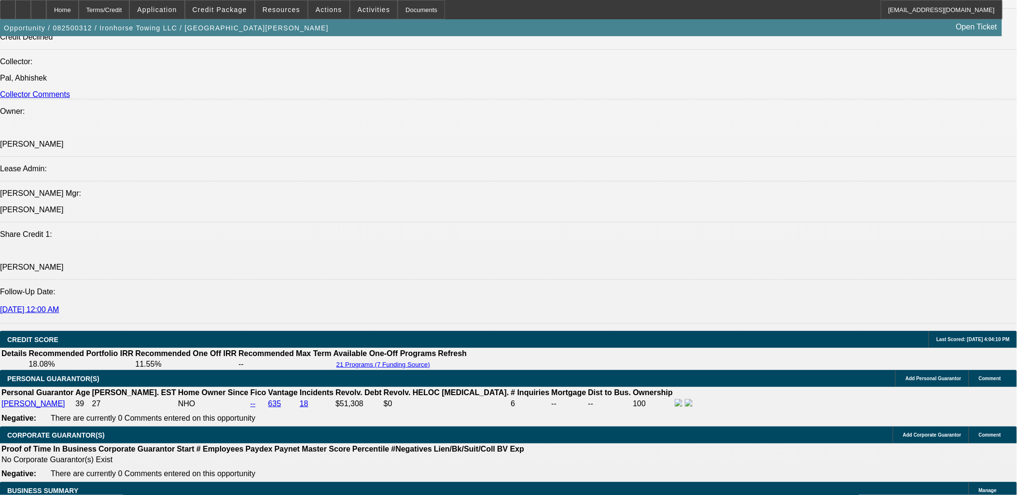
select select "1"
select select "3"
select select "4"
select select "1"
select select "3"
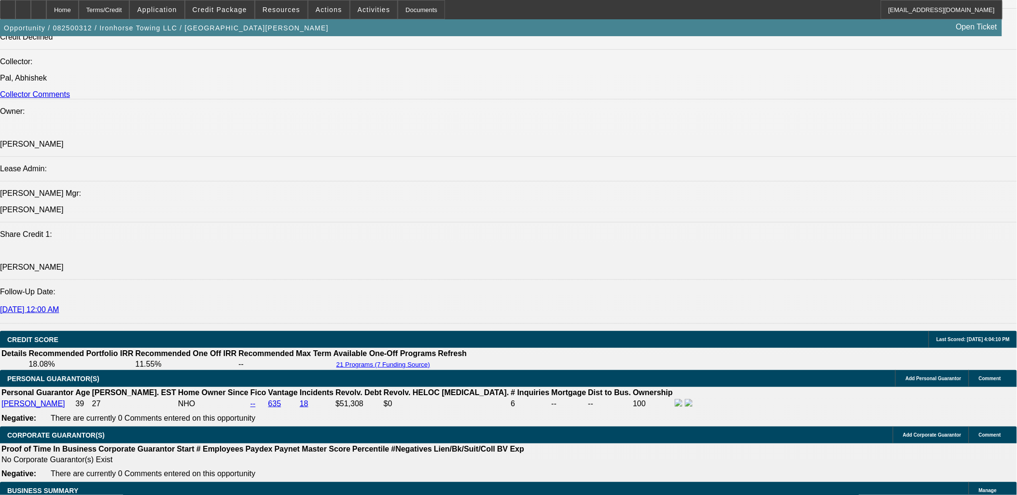
select select "4"
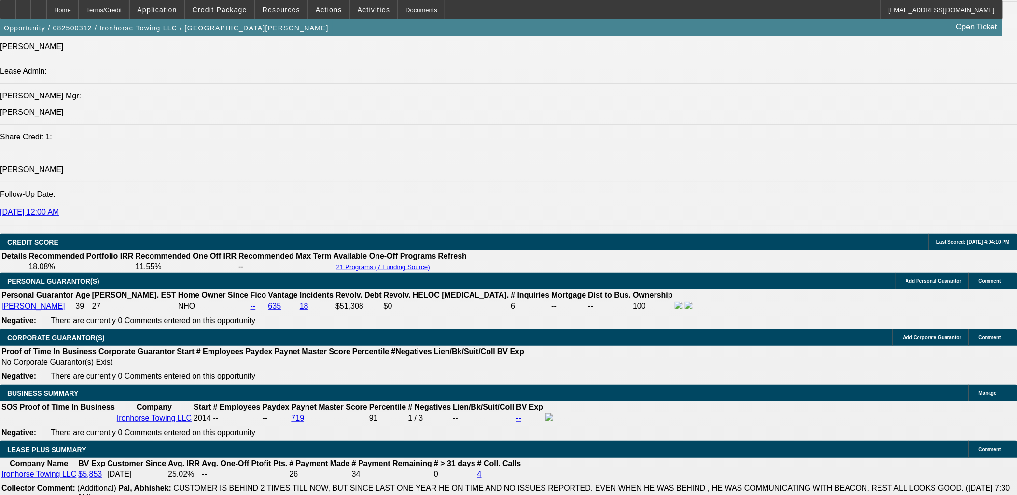
scroll to position [1359, 0]
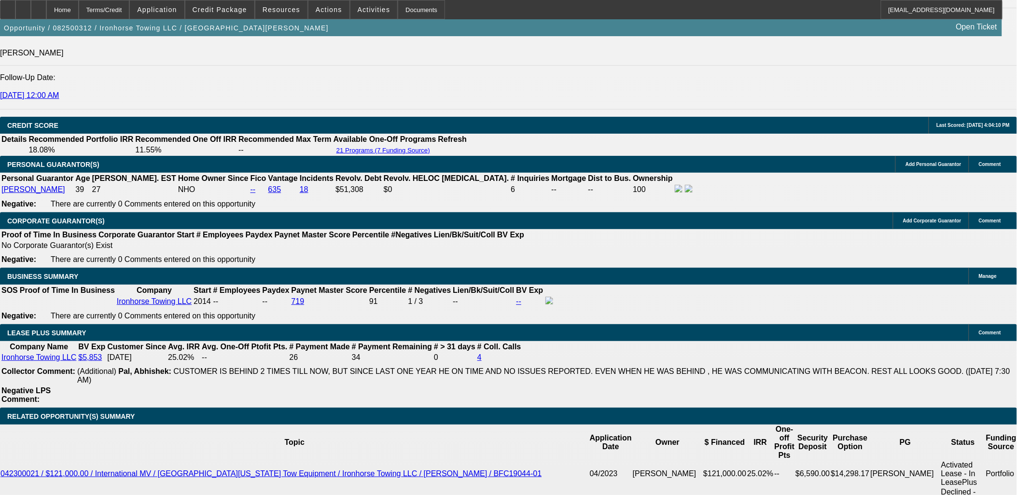
drag, startPoint x: 199, startPoint y: 291, endPoint x: 276, endPoint y: 291, distance: 77.2
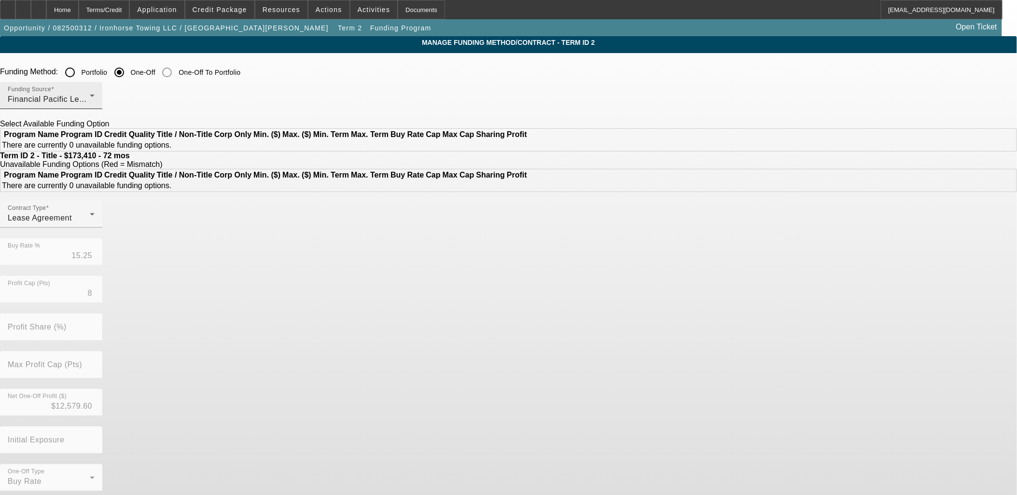
click at [95, 93] on div "Funding Source Financial Pacific Leasing, Inc." at bounding box center [51, 95] width 87 height 27
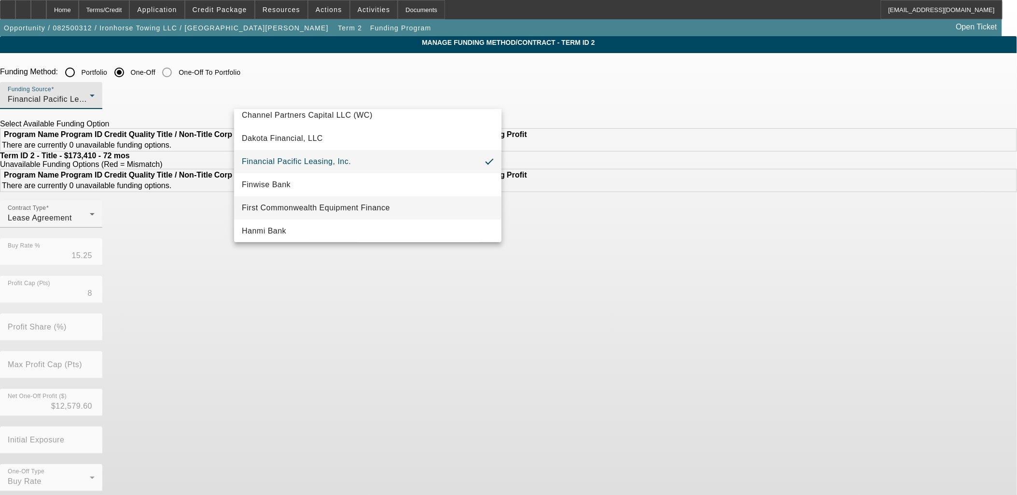
scroll to position [224, 0]
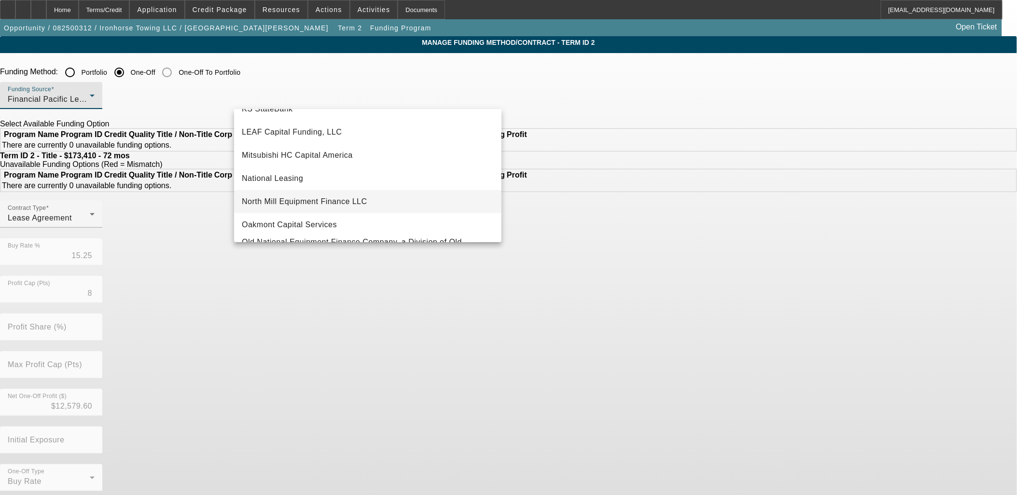
click at [356, 196] on span "North Mill Equipment Finance LLC" at bounding box center [304, 202] width 125 height 12
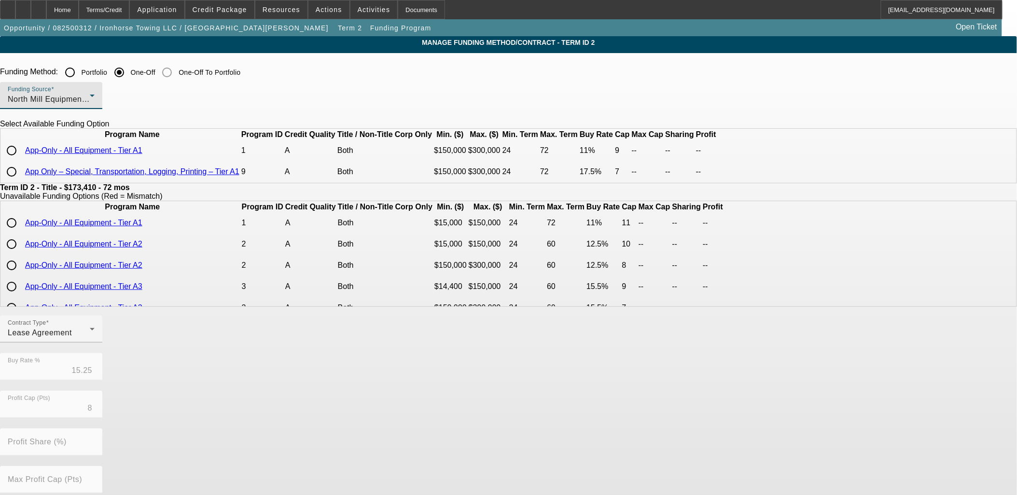
click at [21, 181] on input "radio" at bounding box center [11, 171] width 19 height 19
radio input "true"
type input "17.50"
type input "7"
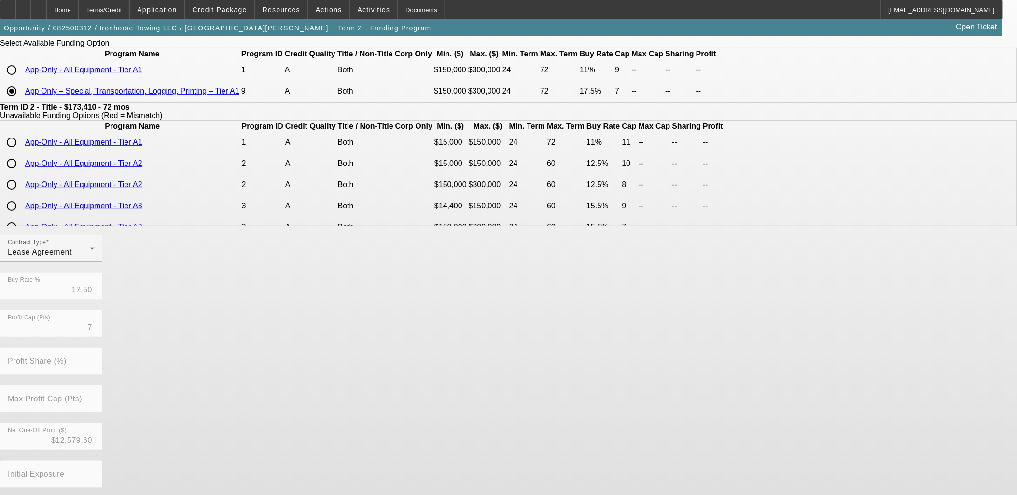
scroll to position [138, 0]
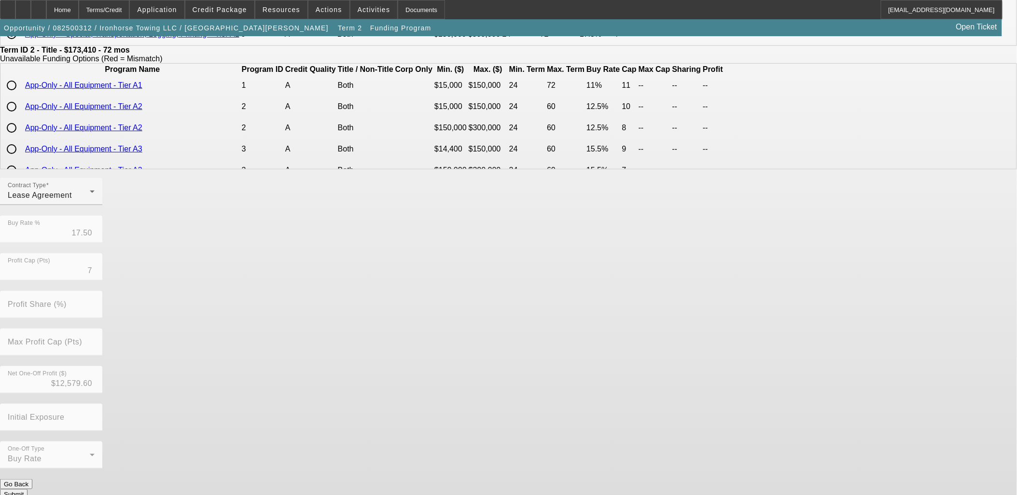
click at [32, 485] on button "Go Back" at bounding box center [16, 484] width 32 height 10
type input "15.25"
type input "8"
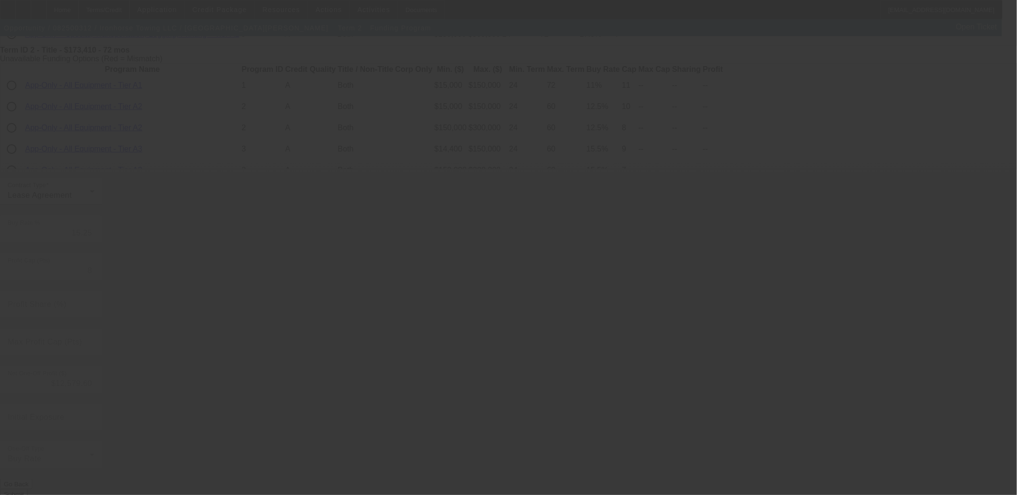
scroll to position [0, 0]
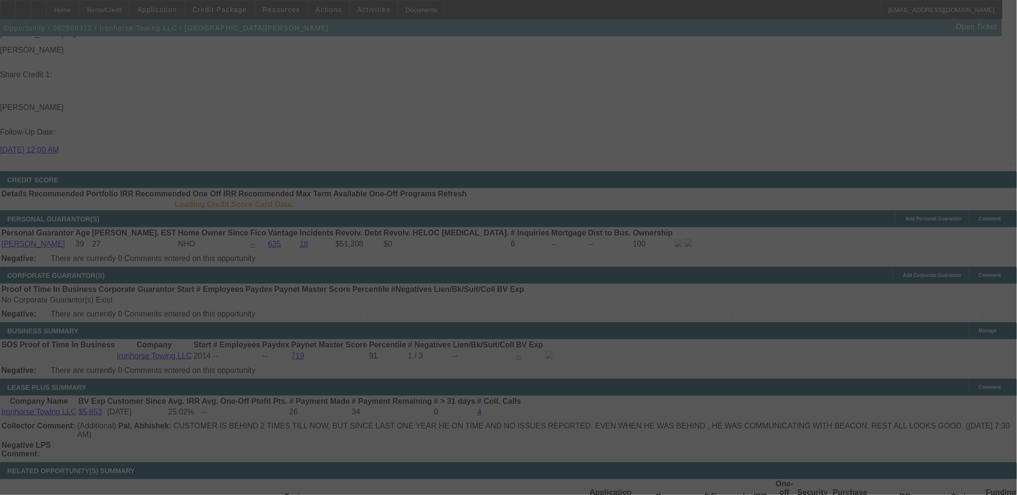
scroll to position [1300, 0]
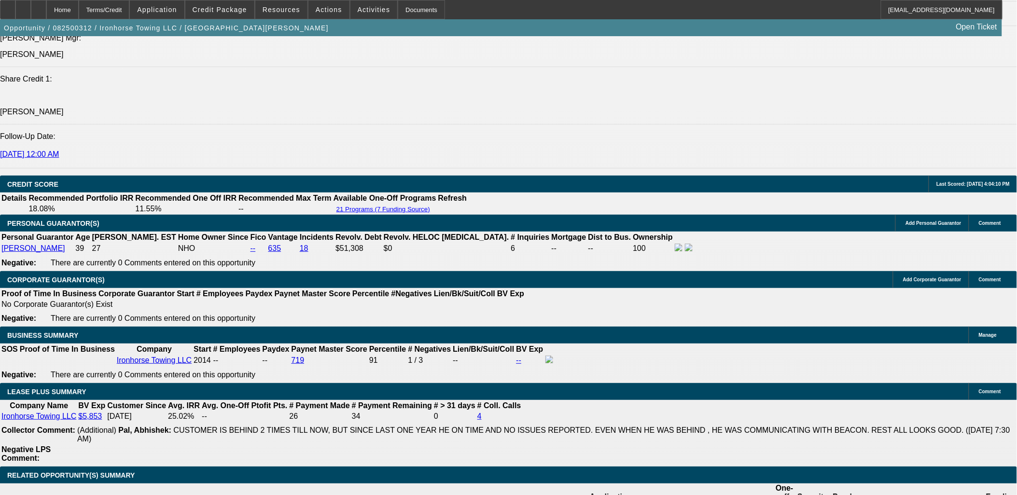
select select "0"
select select "3"
select select "0.1"
select select "4"
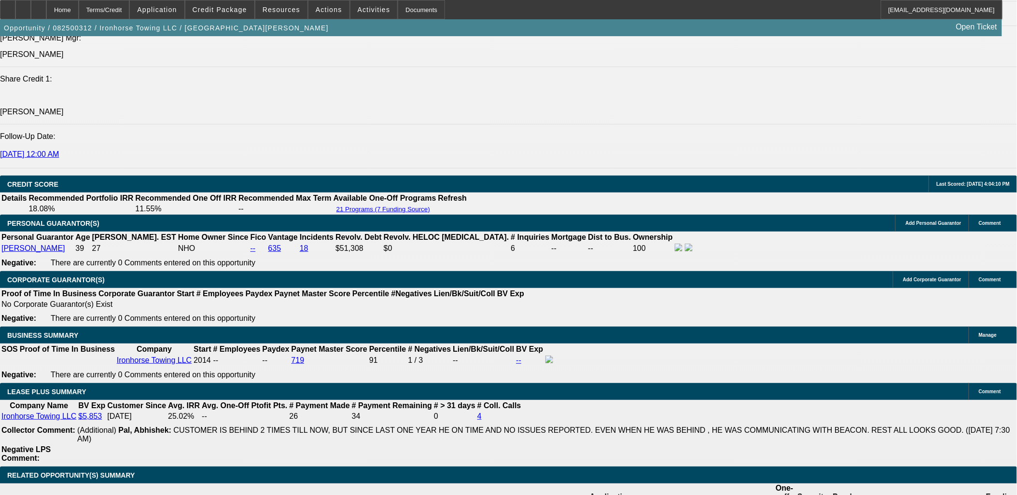
select select "0"
select select "3"
select select "0.1"
select select "4"
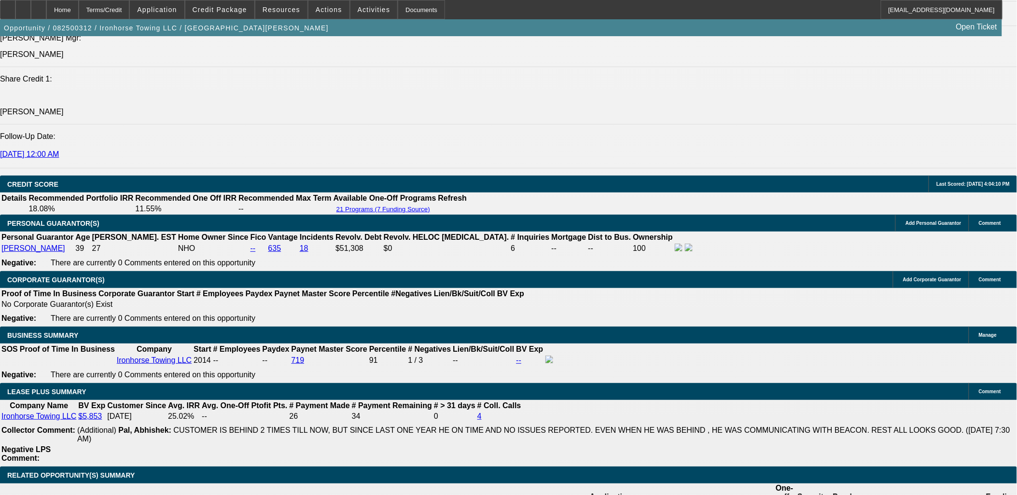
type input "UNKNOWN"
type input "60"
type input "$4,216.99"
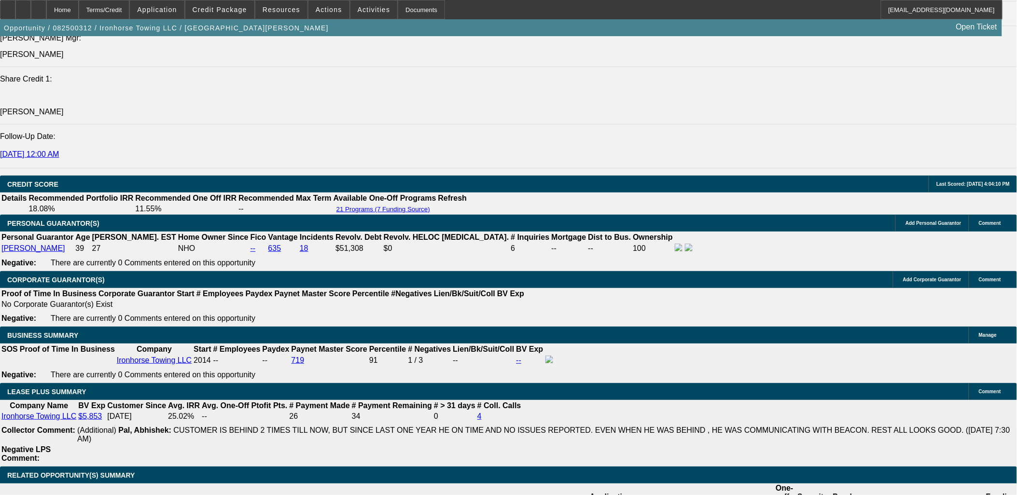
type input "60"
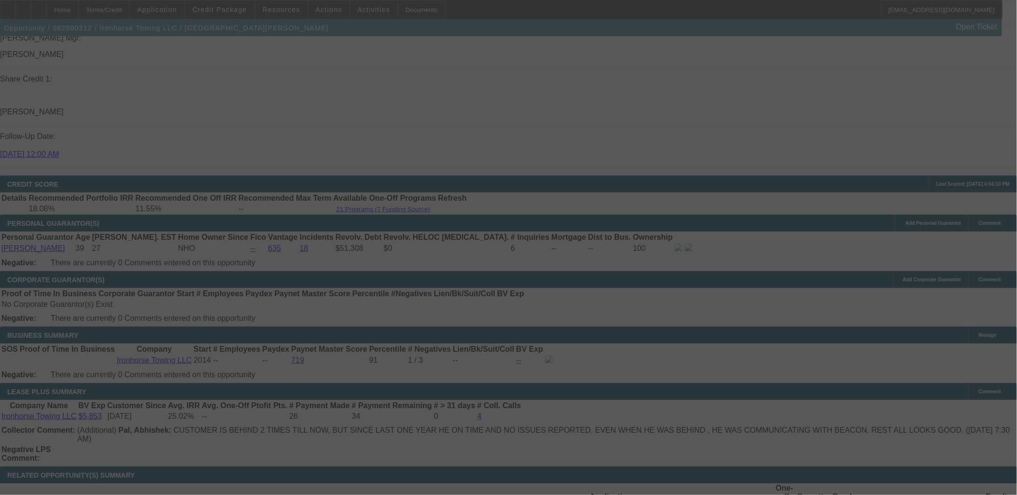
select select "0"
select select "3"
select select "0.1"
select select "4"
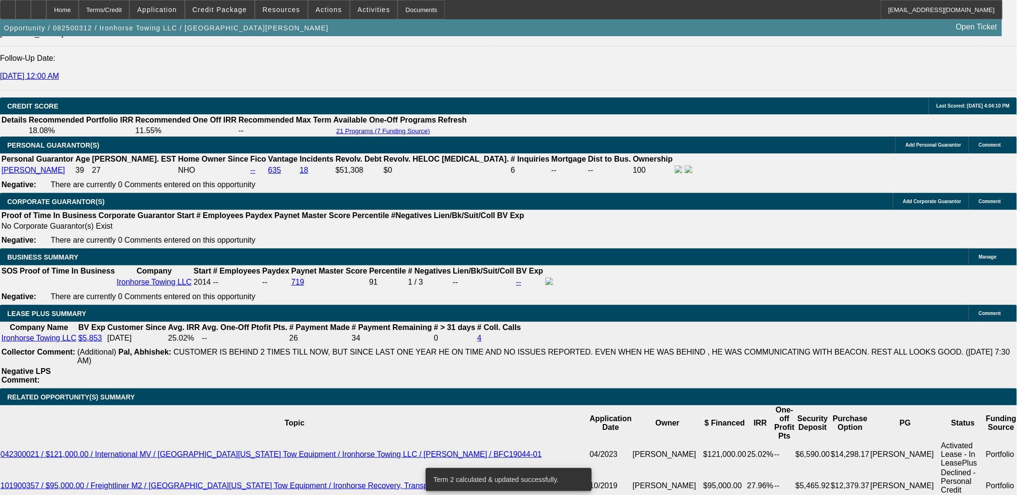
scroll to position [1353, 0]
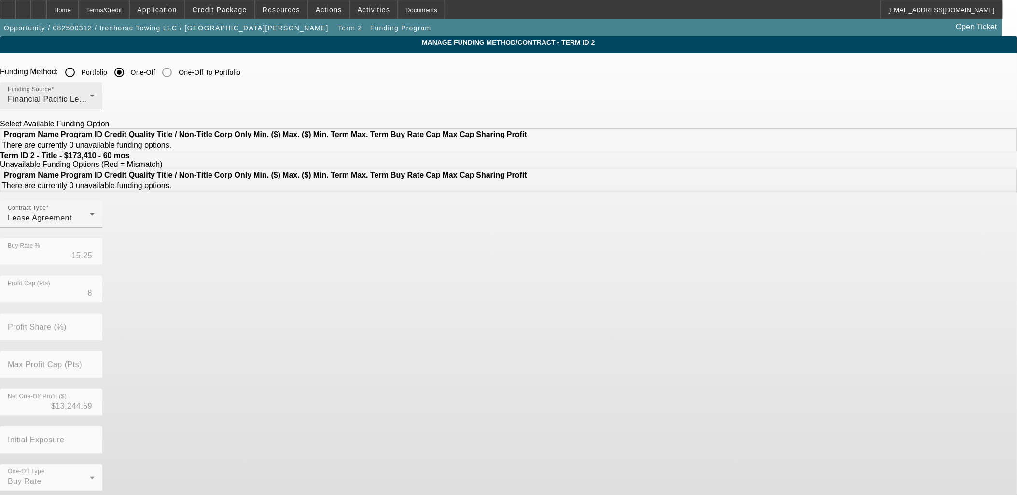
click at [90, 98] on div "Financial Pacific Leasing, Inc." at bounding box center [49, 100] width 82 height 12
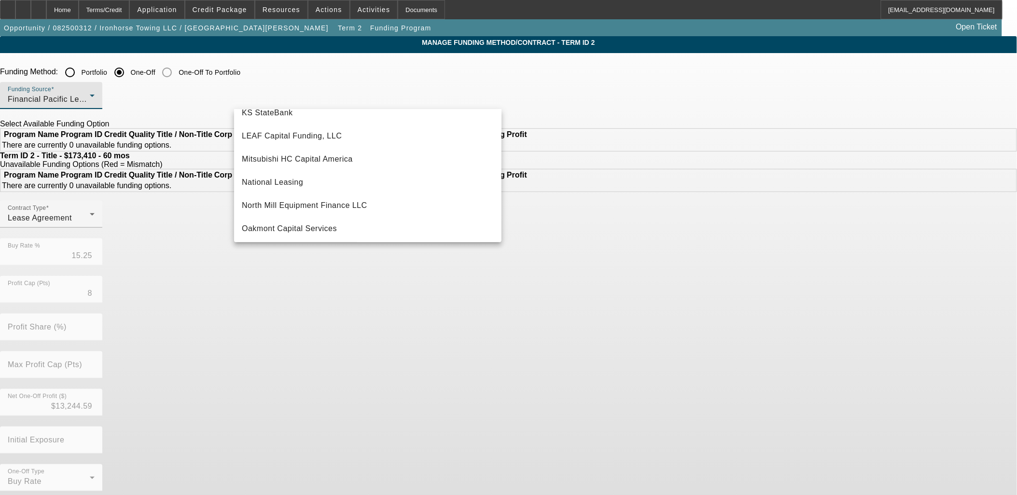
scroll to position [273, 0]
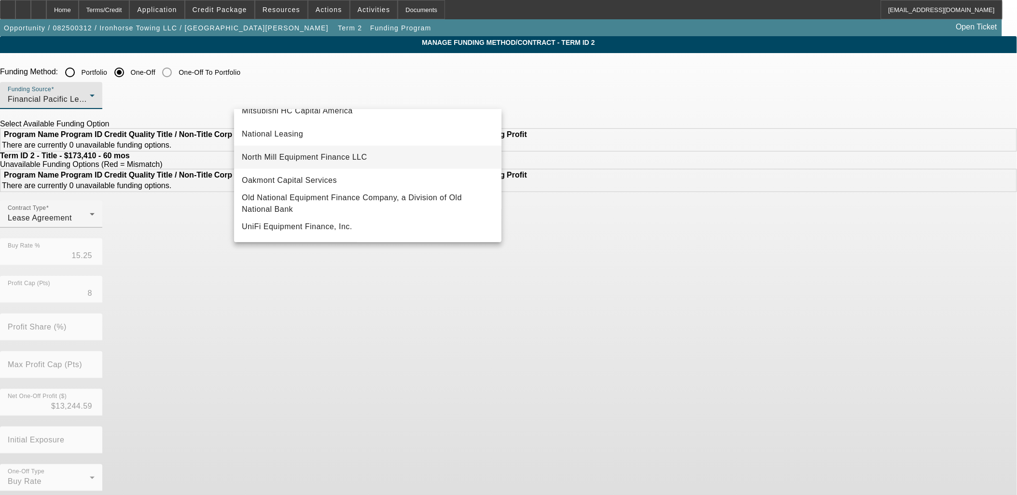
click at [305, 155] on span "North Mill Equipment Finance LLC" at bounding box center [304, 158] width 125 height 12
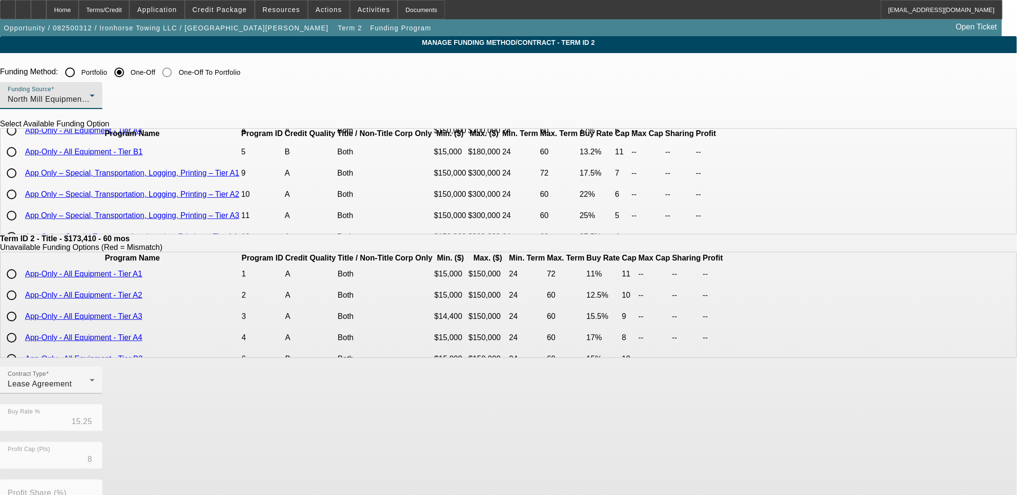
scroll to position [107, 0]
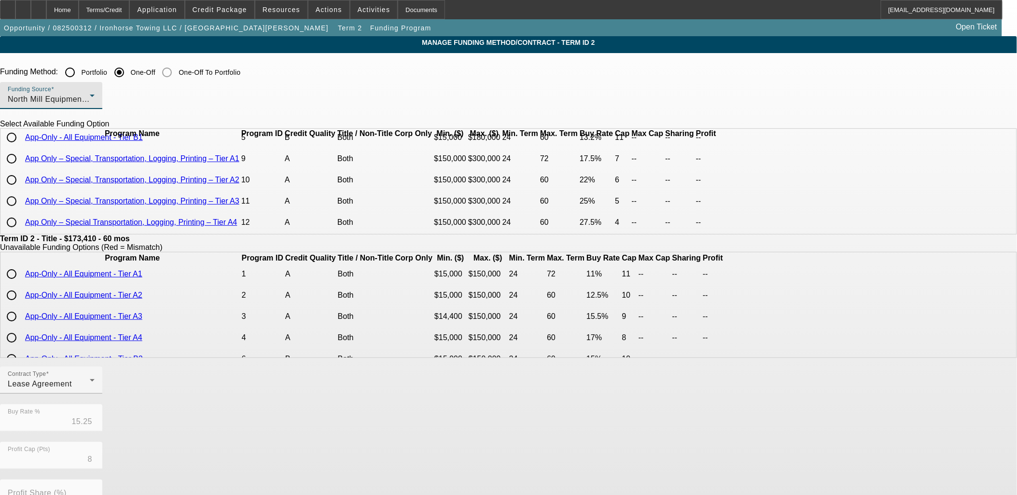
click at [21, 168] on input "radio" at bounding box center [11, 158] width 19 height 19
radio input "true"
type input "17.50"
type input "7"
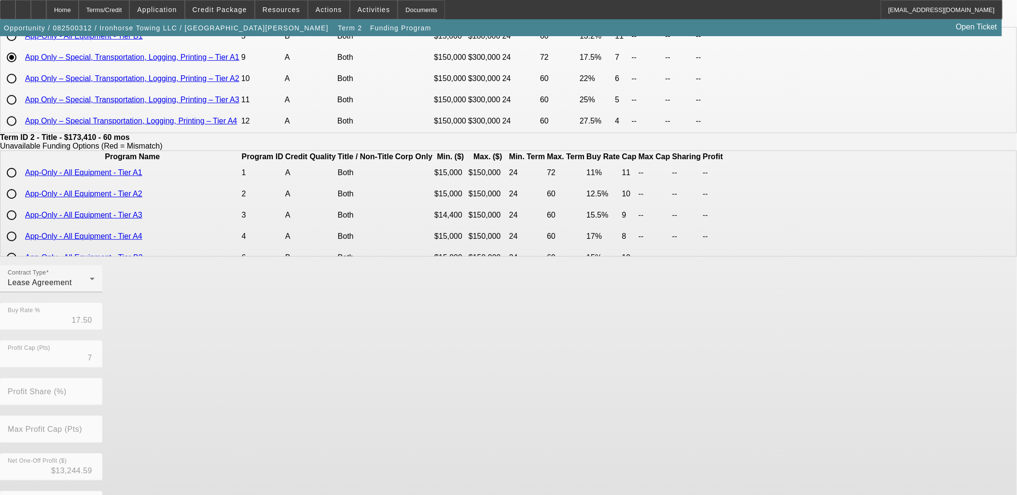
scroll to position [170, 0]
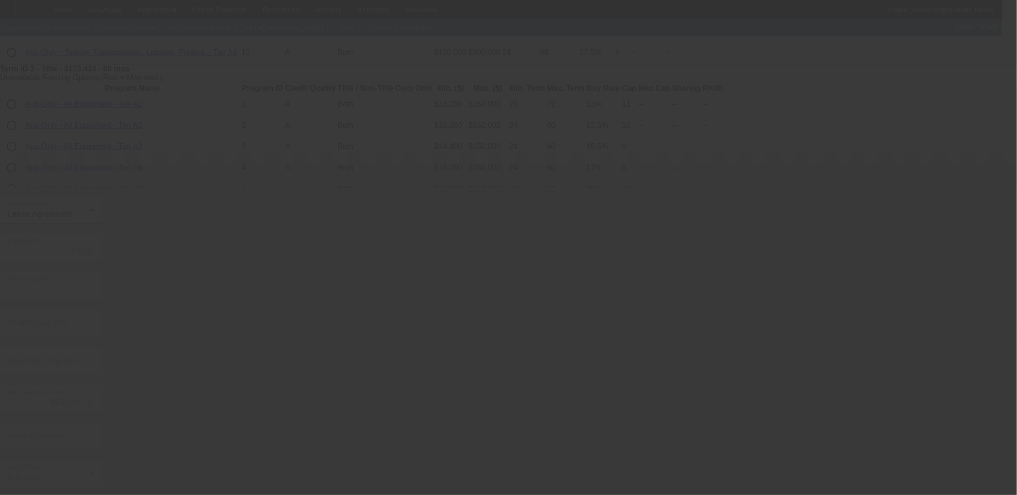
type input "15.25"
type input "8"
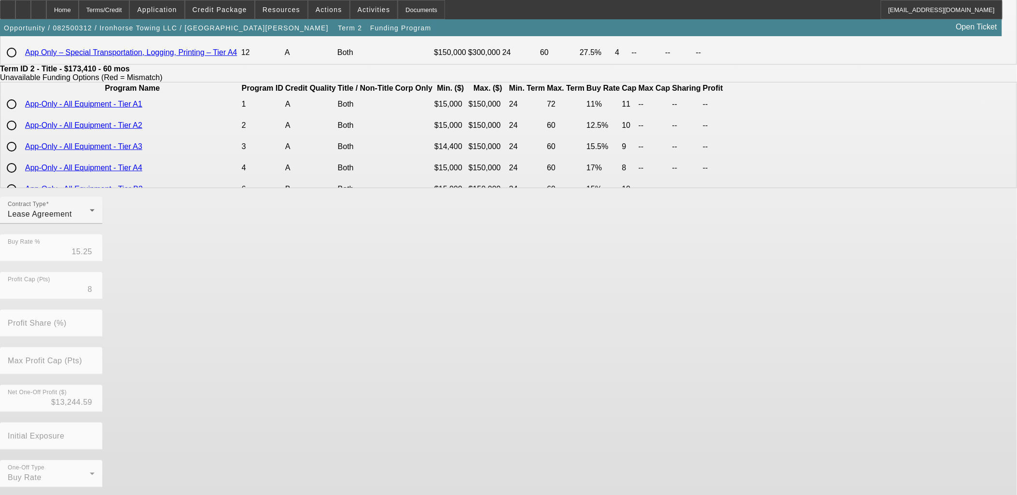
scroll to position [0, 0]
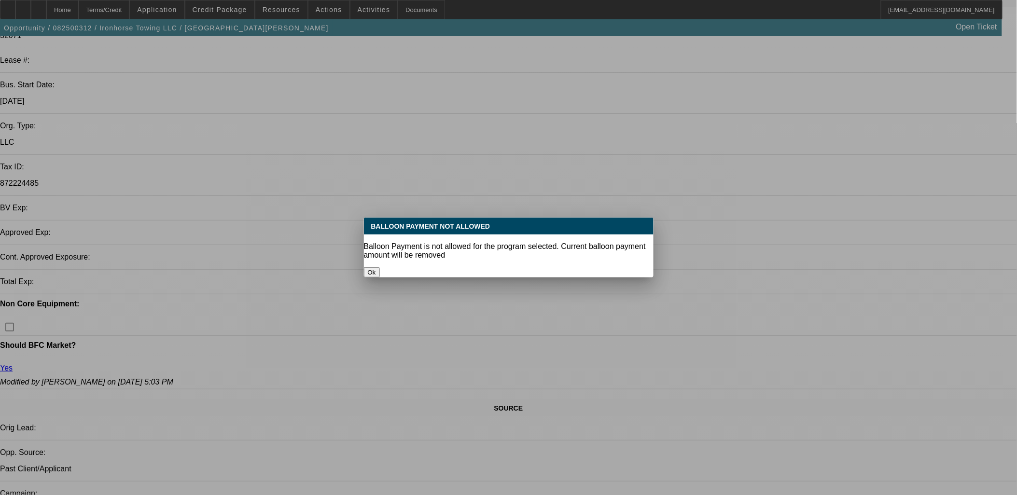
select select "0"
select select "3"
select select "0.1"
select select "4"
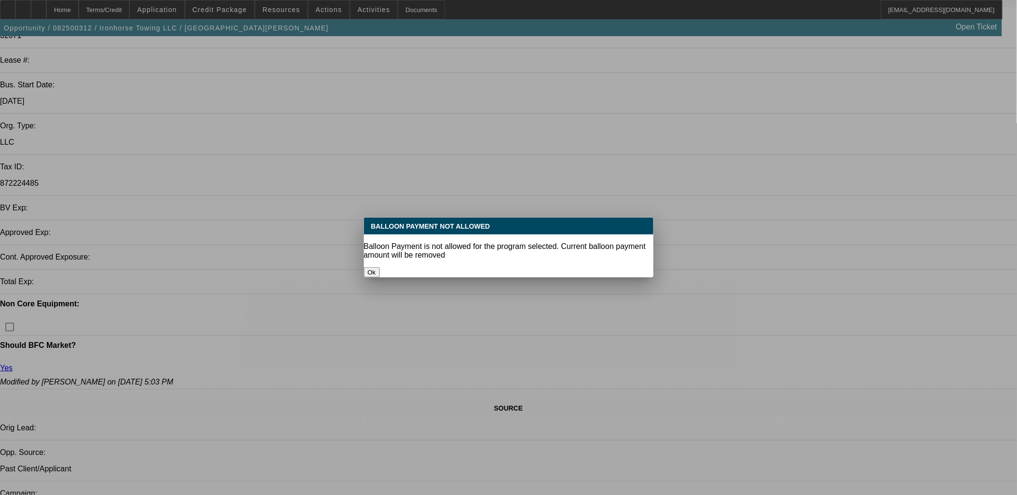
select select "0"
select select "3"
select select "0.1"
select select "4"
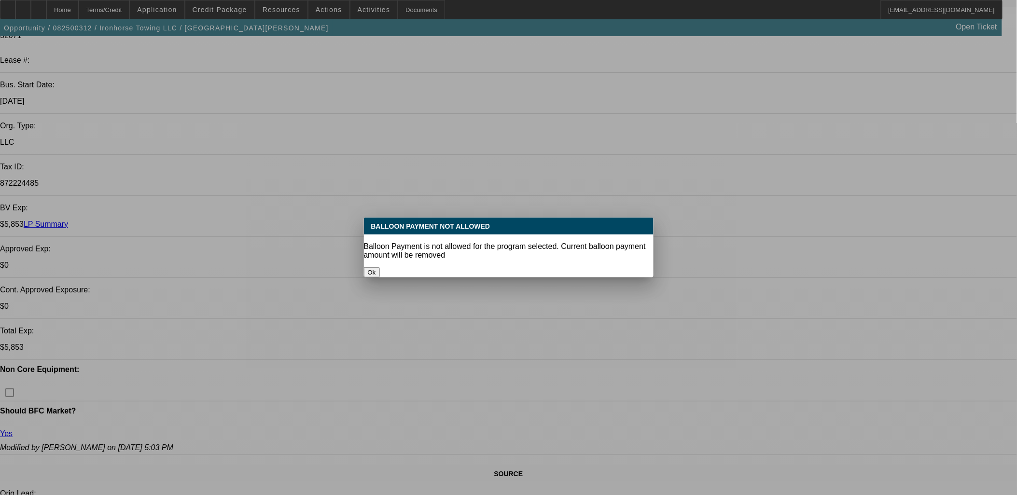
click at [380, 267] on button "Ok" at bounding box center [372, 272] width 16 height 10
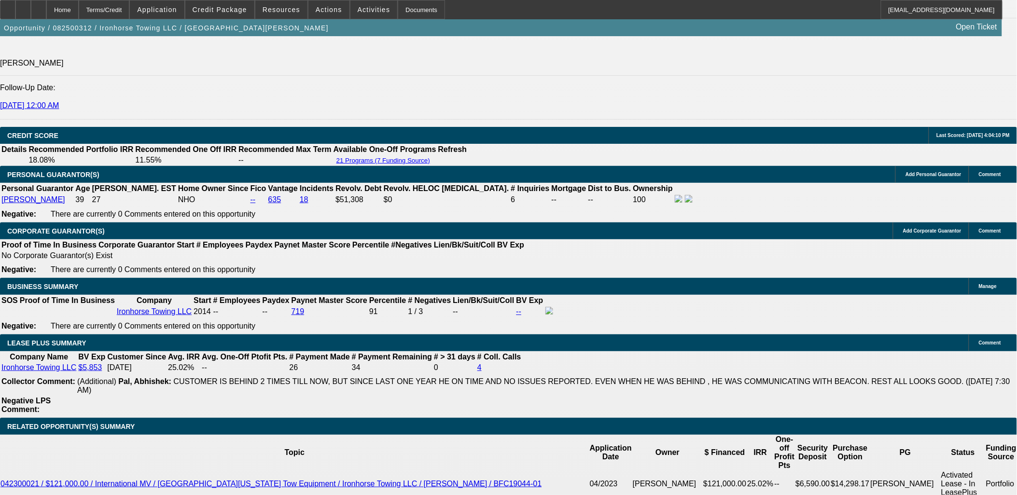
scroll to position [1349, 0]
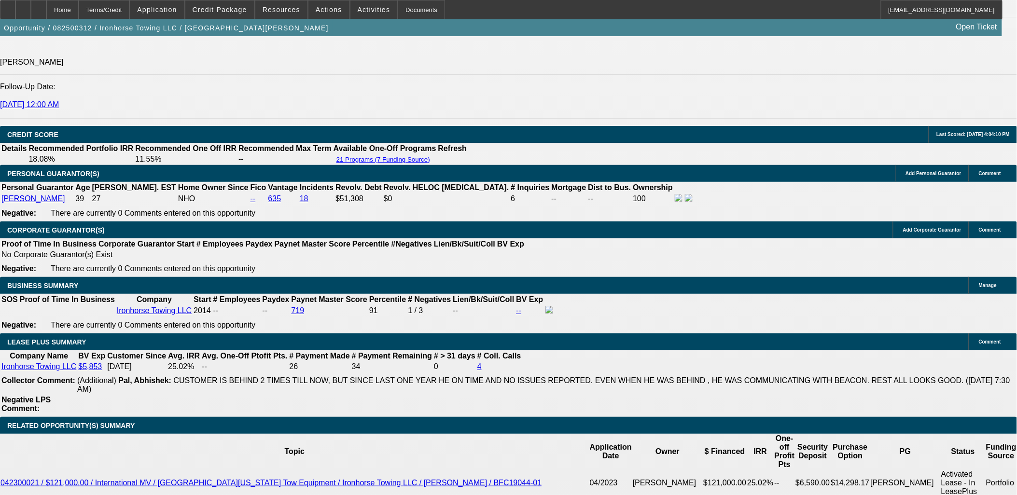
type input "UNKNOWN"
type input "20"
type input "$3,039.48"
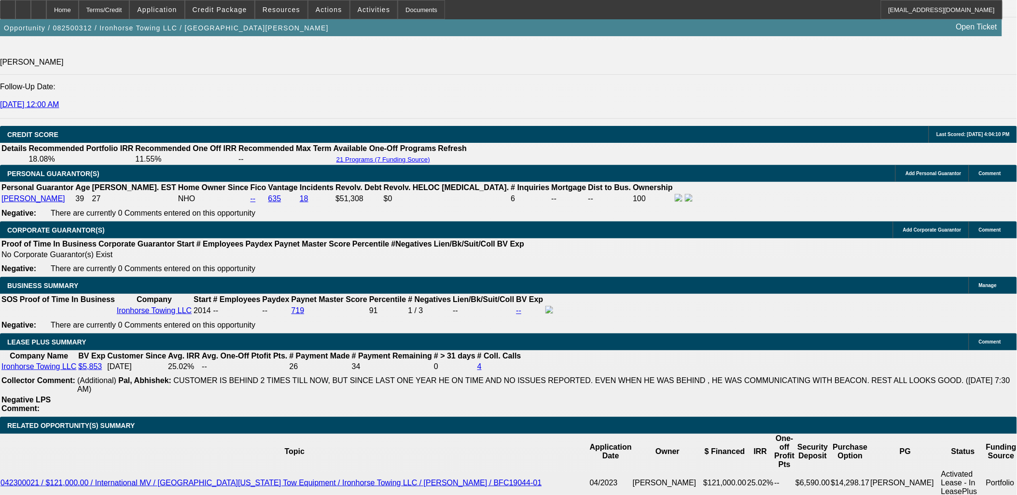
drag, startPoint x: 215, startPoint y: 296, endPoint x: 327, endPoint y: 297, distance: 112.0
type input "20"
type input "$4,594.30"
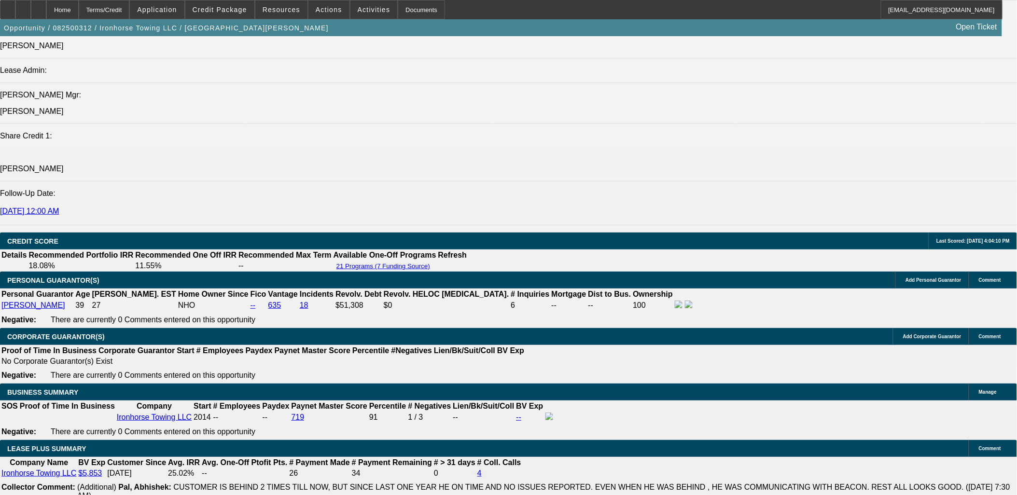
scroll to position [1242, 0]
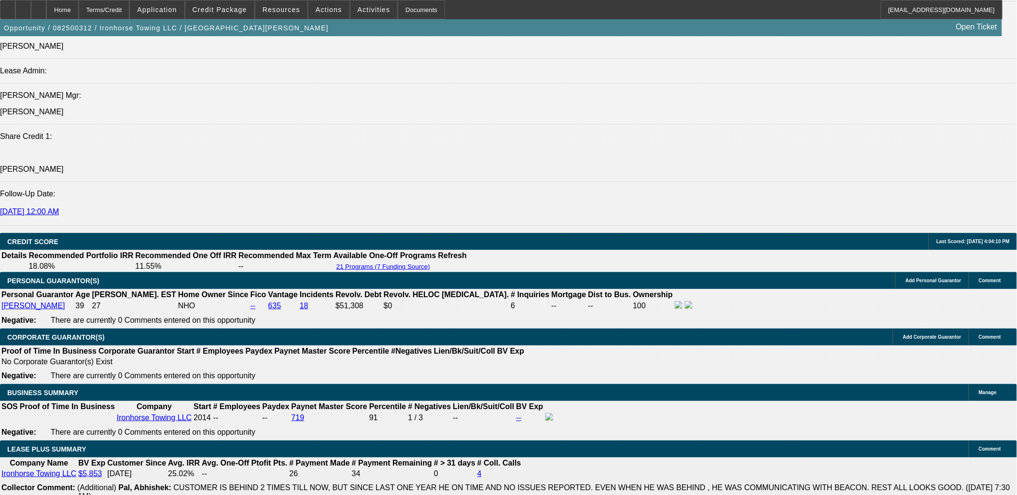
type input "20"
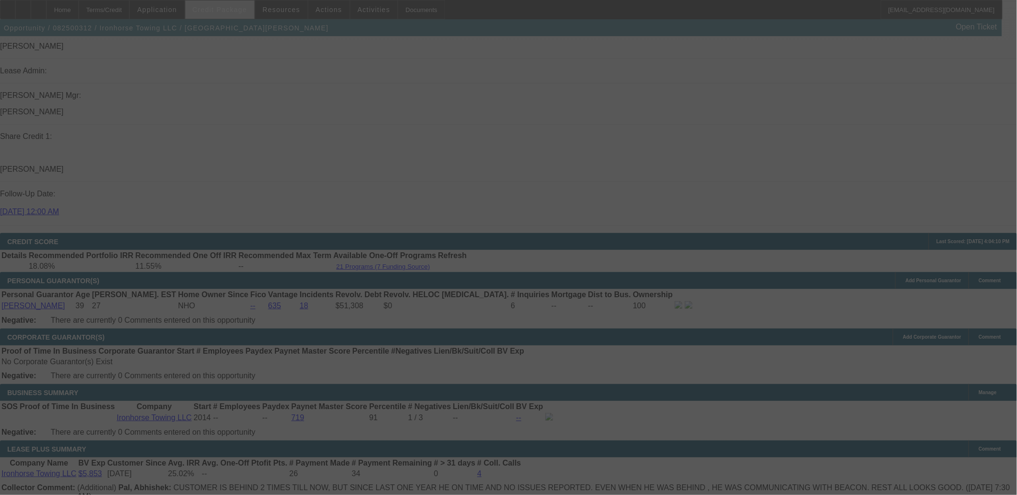
select select "0"
select select "3"
select select "0.1"
select select "4"
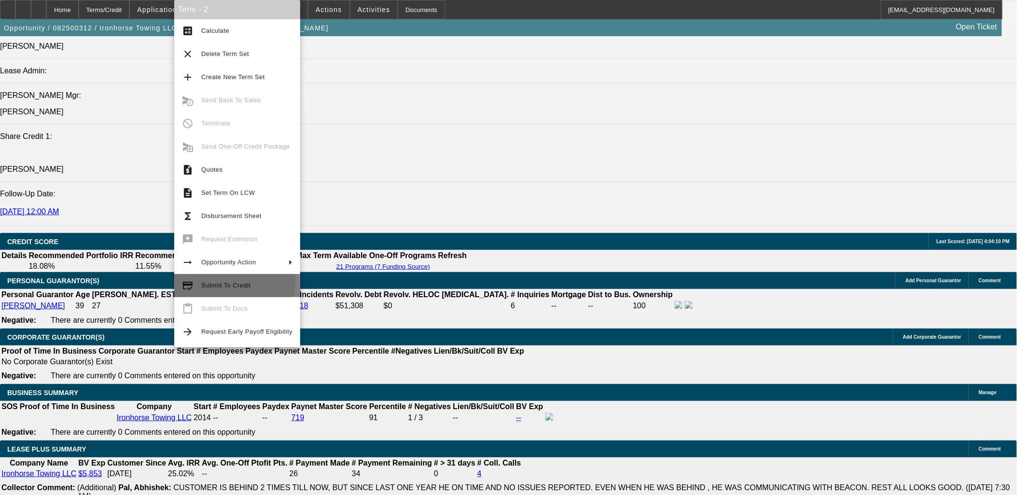
click at [212, 281] on span "Submit To Credit" at bounding box center [246, 286] width 91 height 12
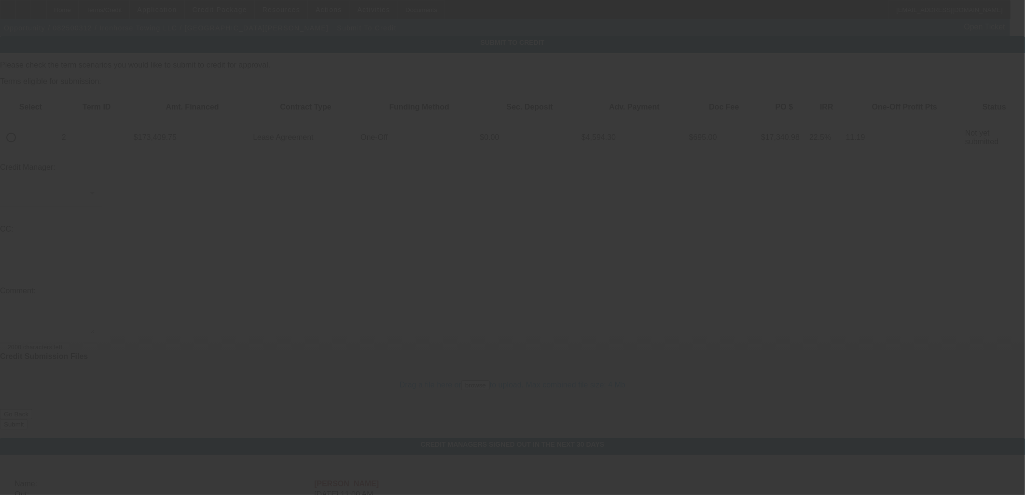
click at [42, 108] on div at bounding box center [512, 247] width 1025 height 495
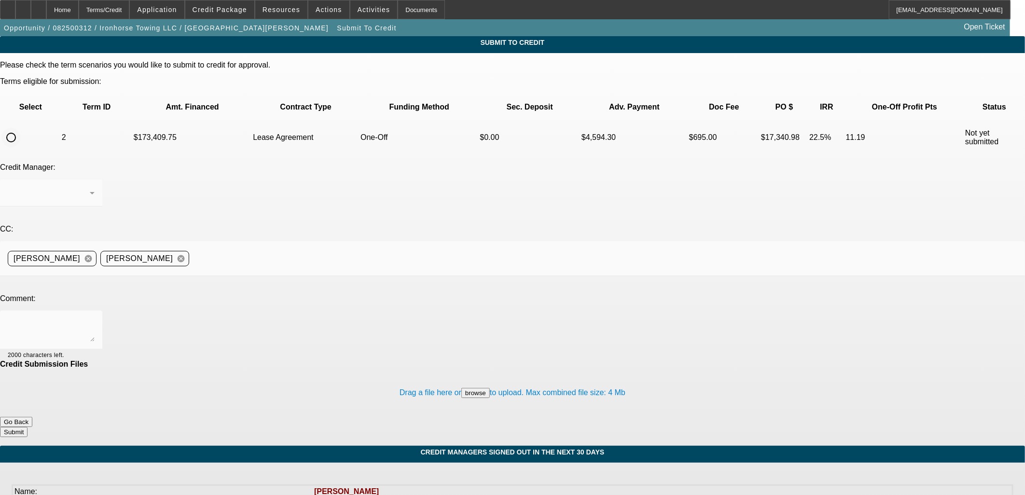
click at [21, 128] on input "radio" at bounding box center [10, 137] width 19 height 19
radio input "true"
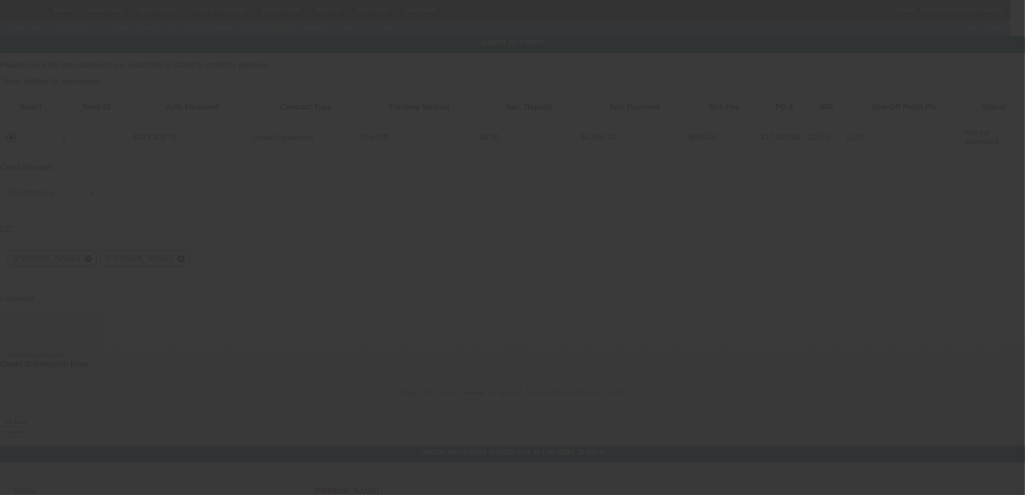
click at [95, 319] on textarea at bounding box center [51, 330] width 87 height 23
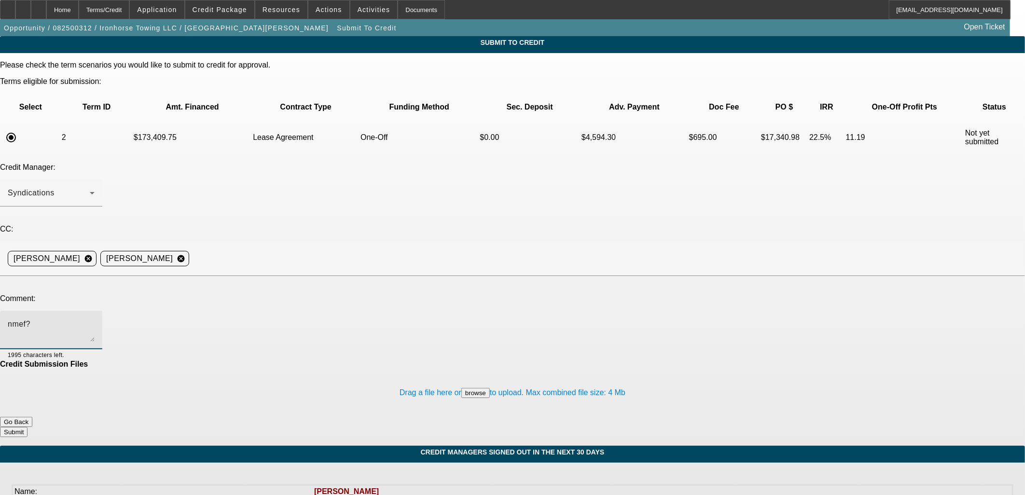
type textarea "nmef?"
click at [28, 427] on button "Submit" at bounding box center [14, 432] width 28 height 10
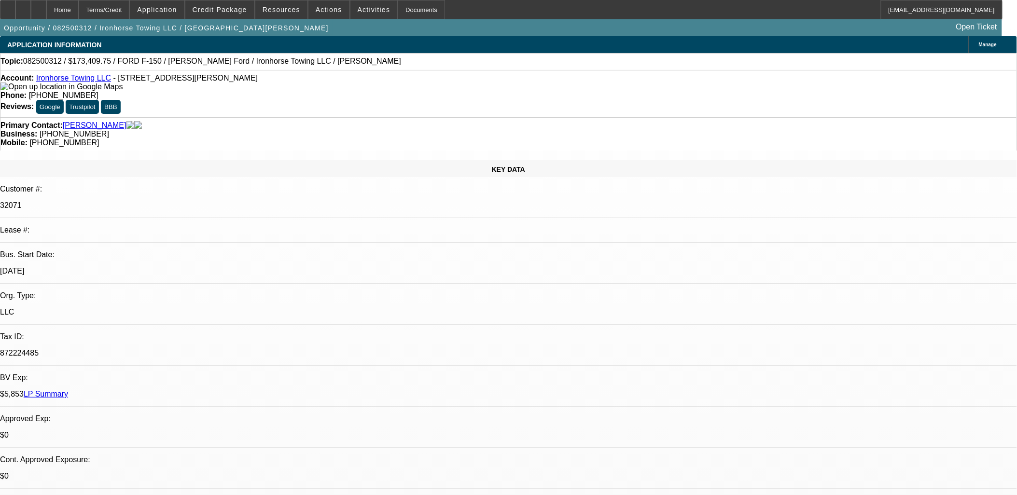
select select "0"
select select "3"
select select "0.1"
select select "4"
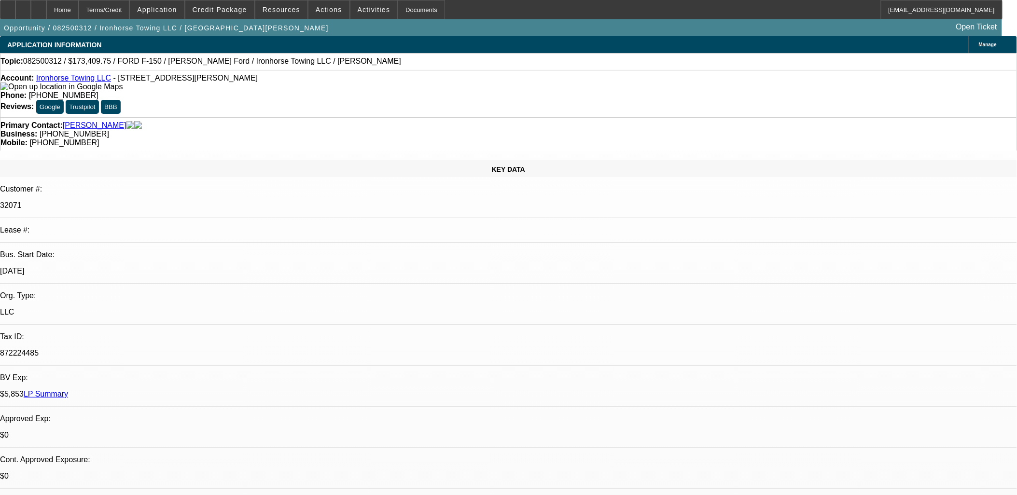
select select "0"
select select "3"
select select "0.1"
select select "4"
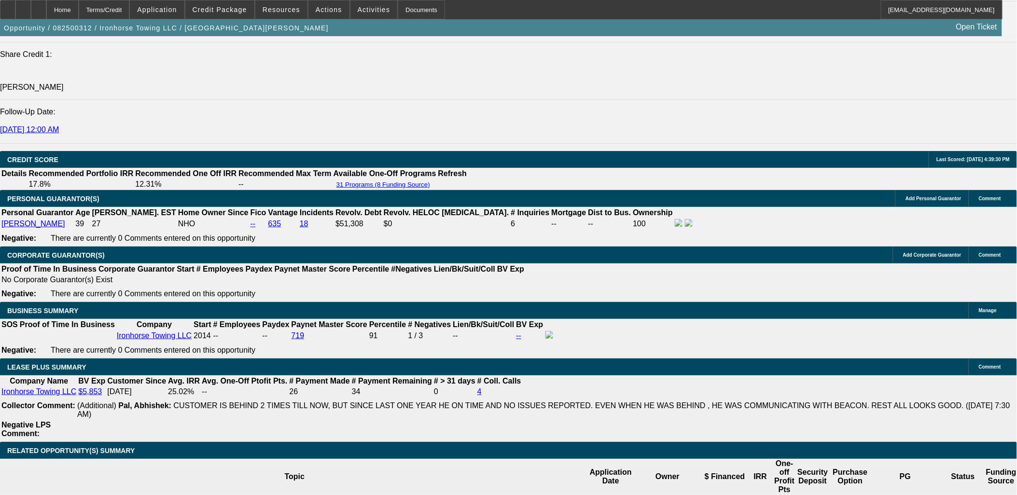
scroll to position [1448, 0]
